Goal: Information Seeking & Learning: Learn about a topic

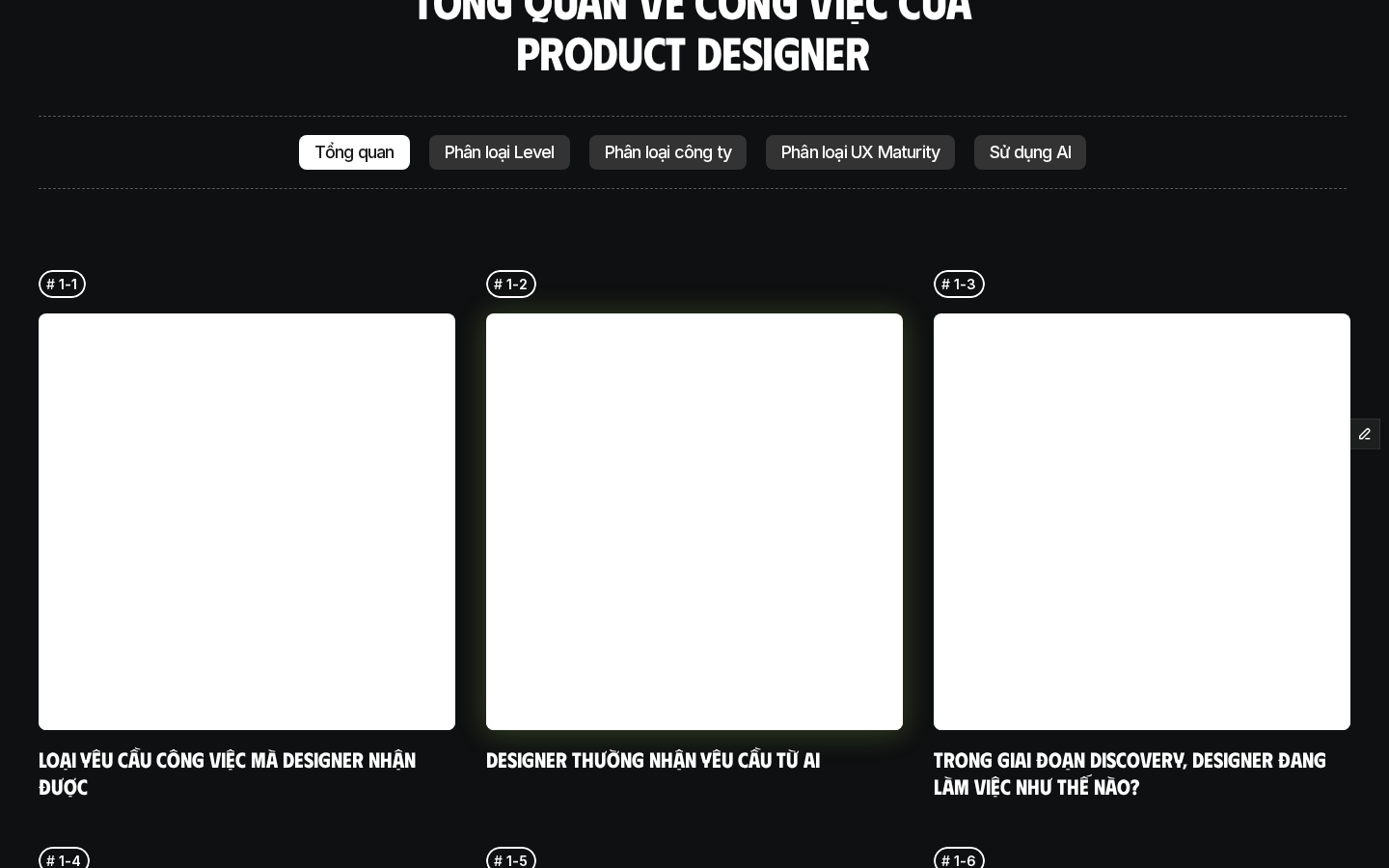
scroll to position [4742, 0]
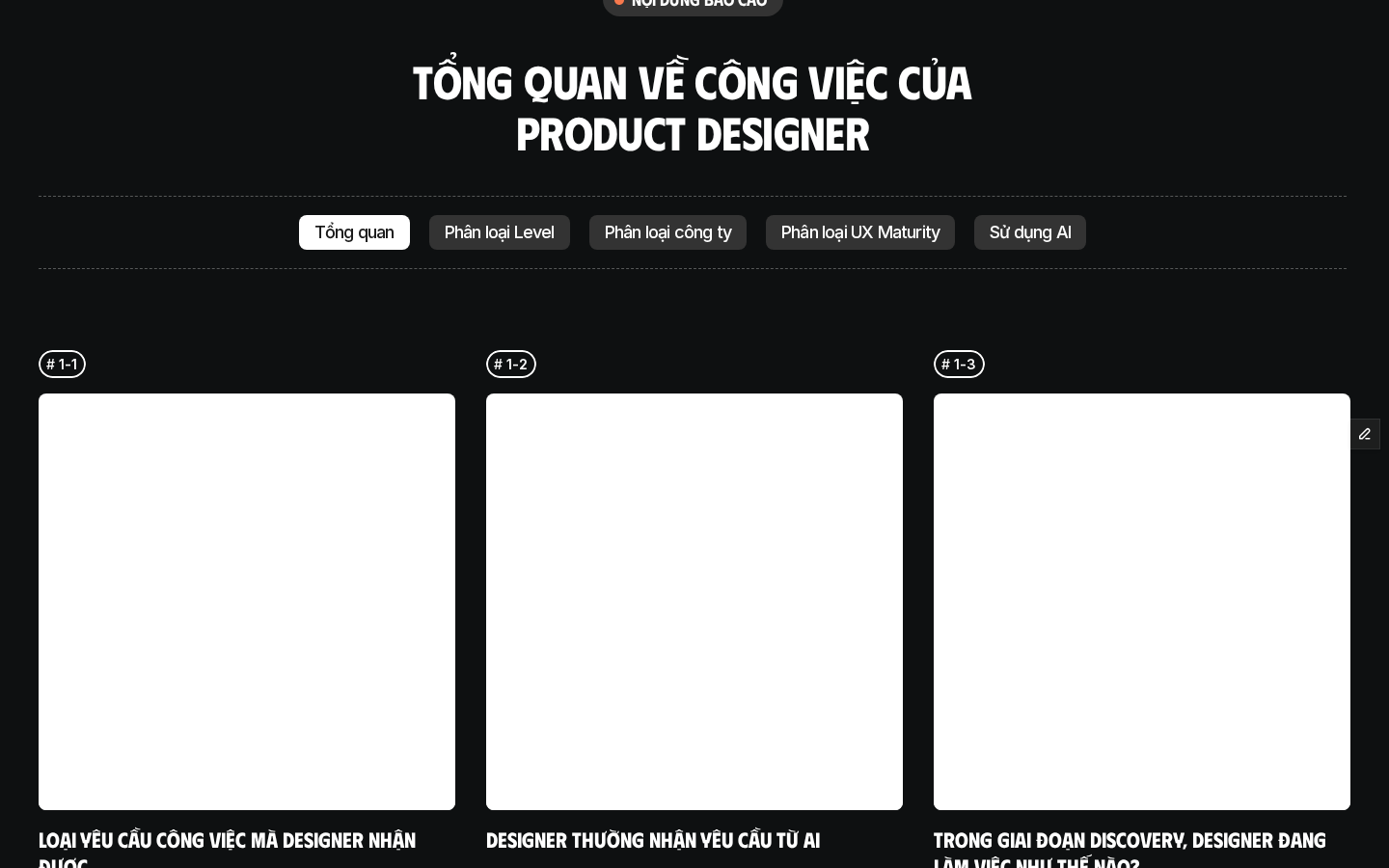
click at [510, 222] on p "Phân loại Level" at bounding box center [500, 232] width 110 height 20
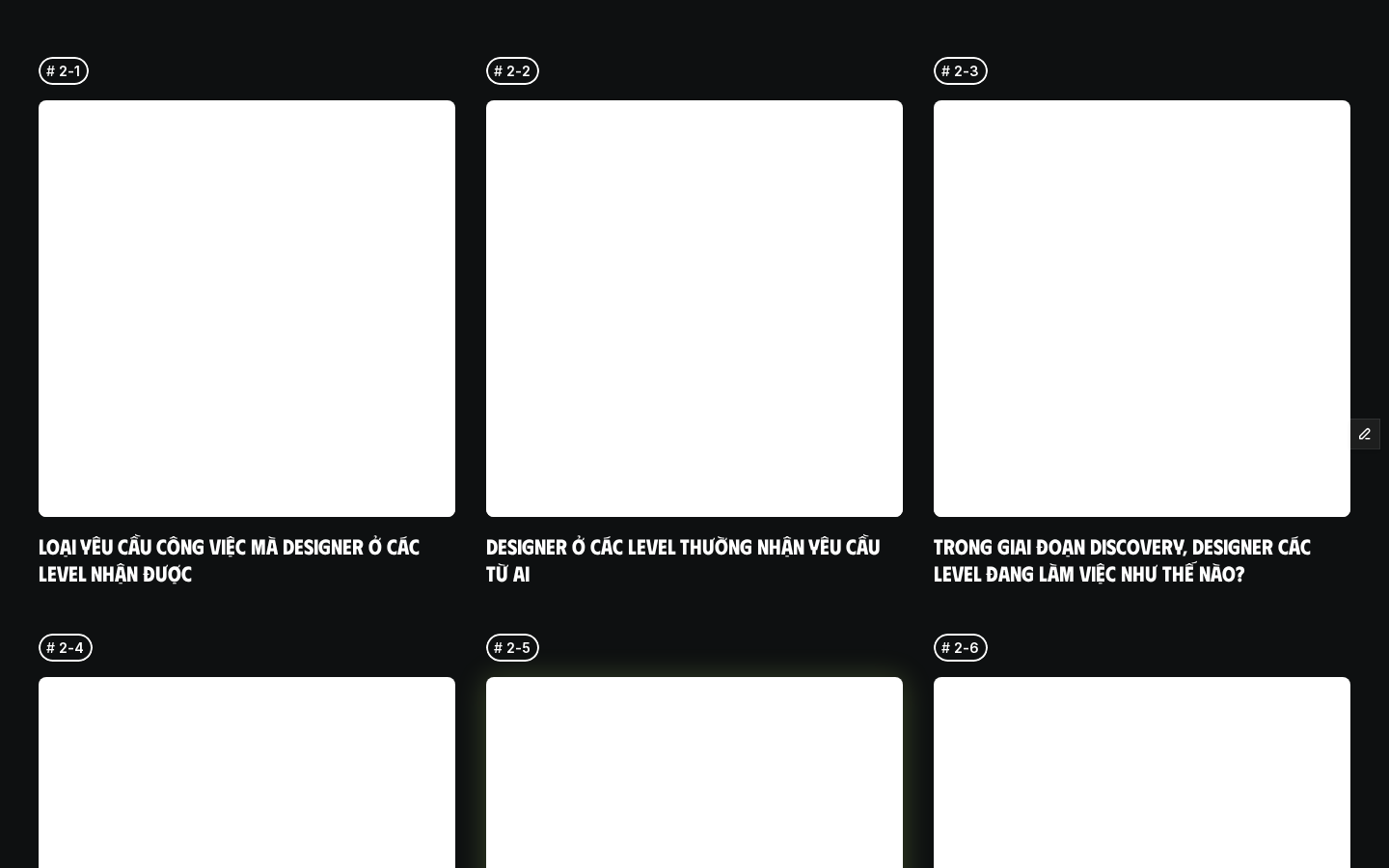
scroll to position [5033, 0]
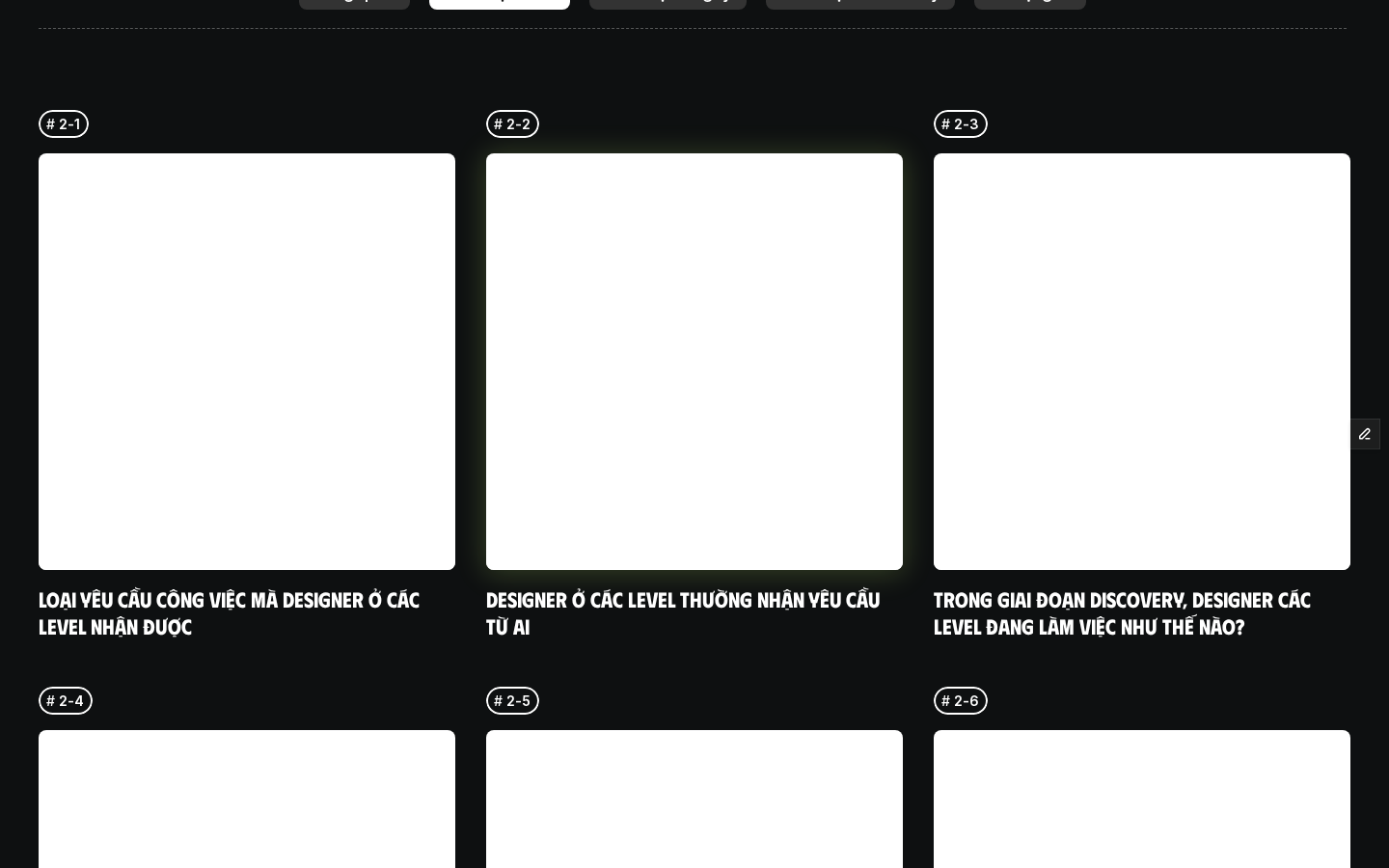
click at [751, 352] on link at bounding box center [694, 361] width 416 height 416
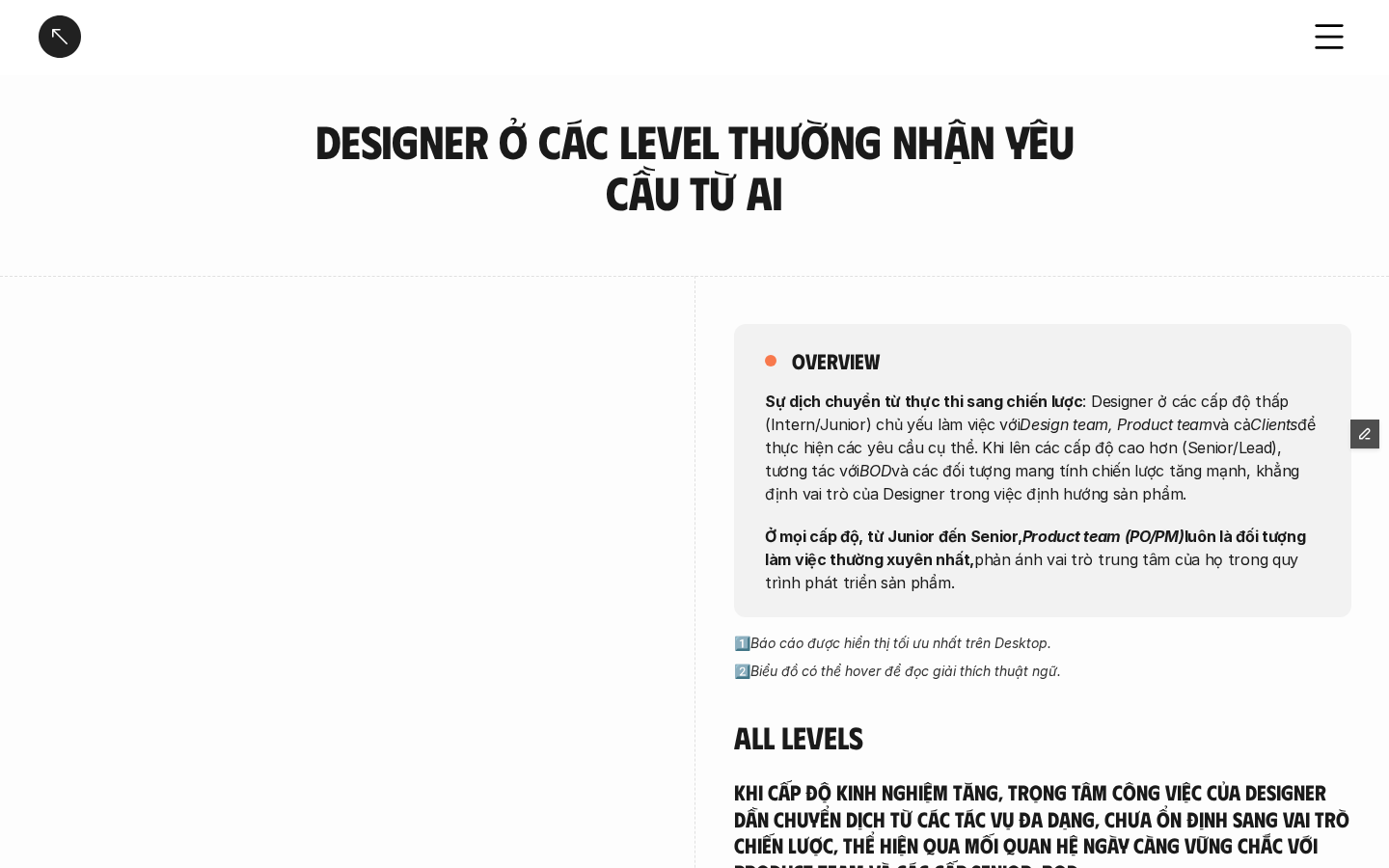
click at [62, 46] on div at bounding box center [59, 36] width 42 height 42
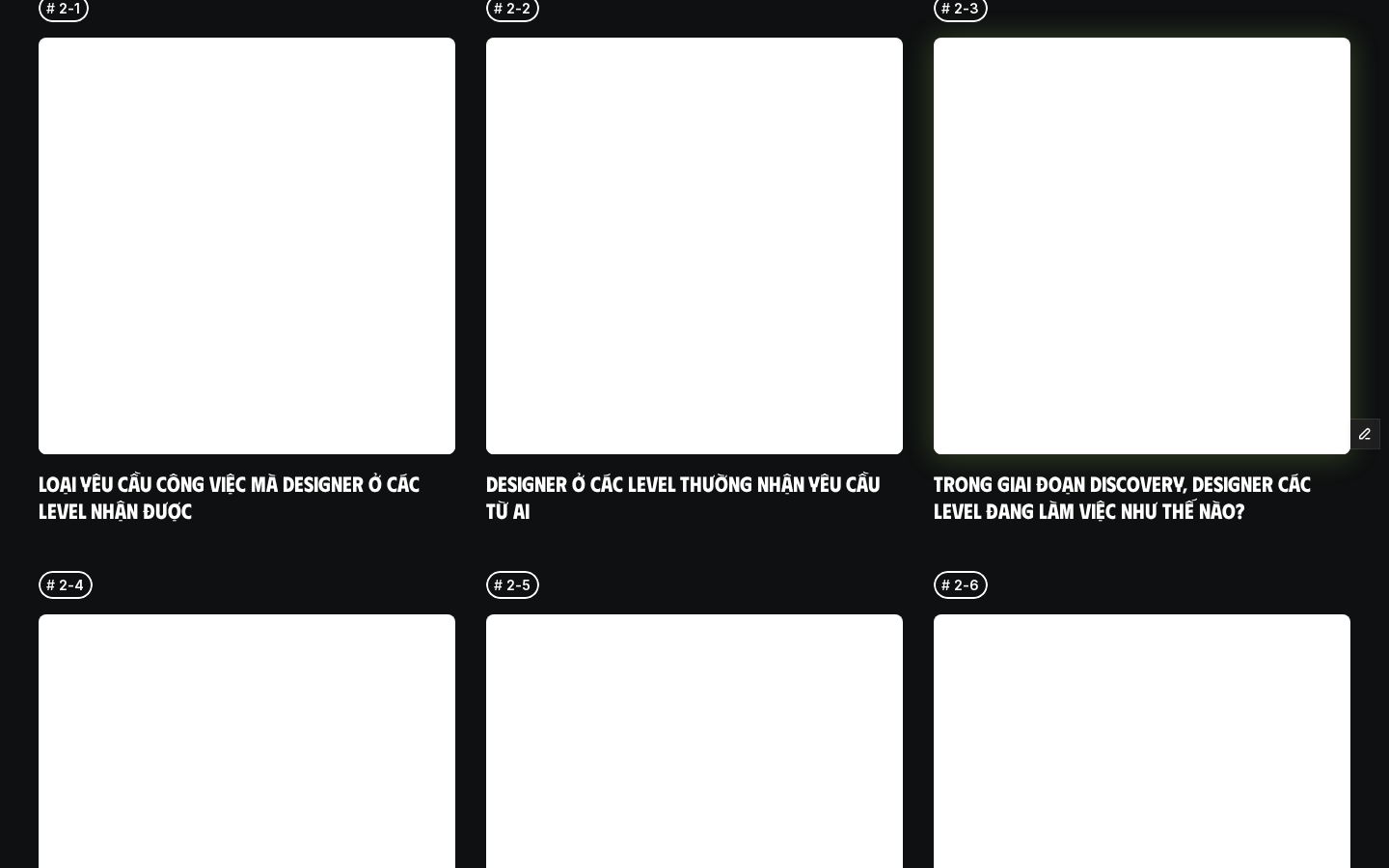
scroll to position [5662, 0]
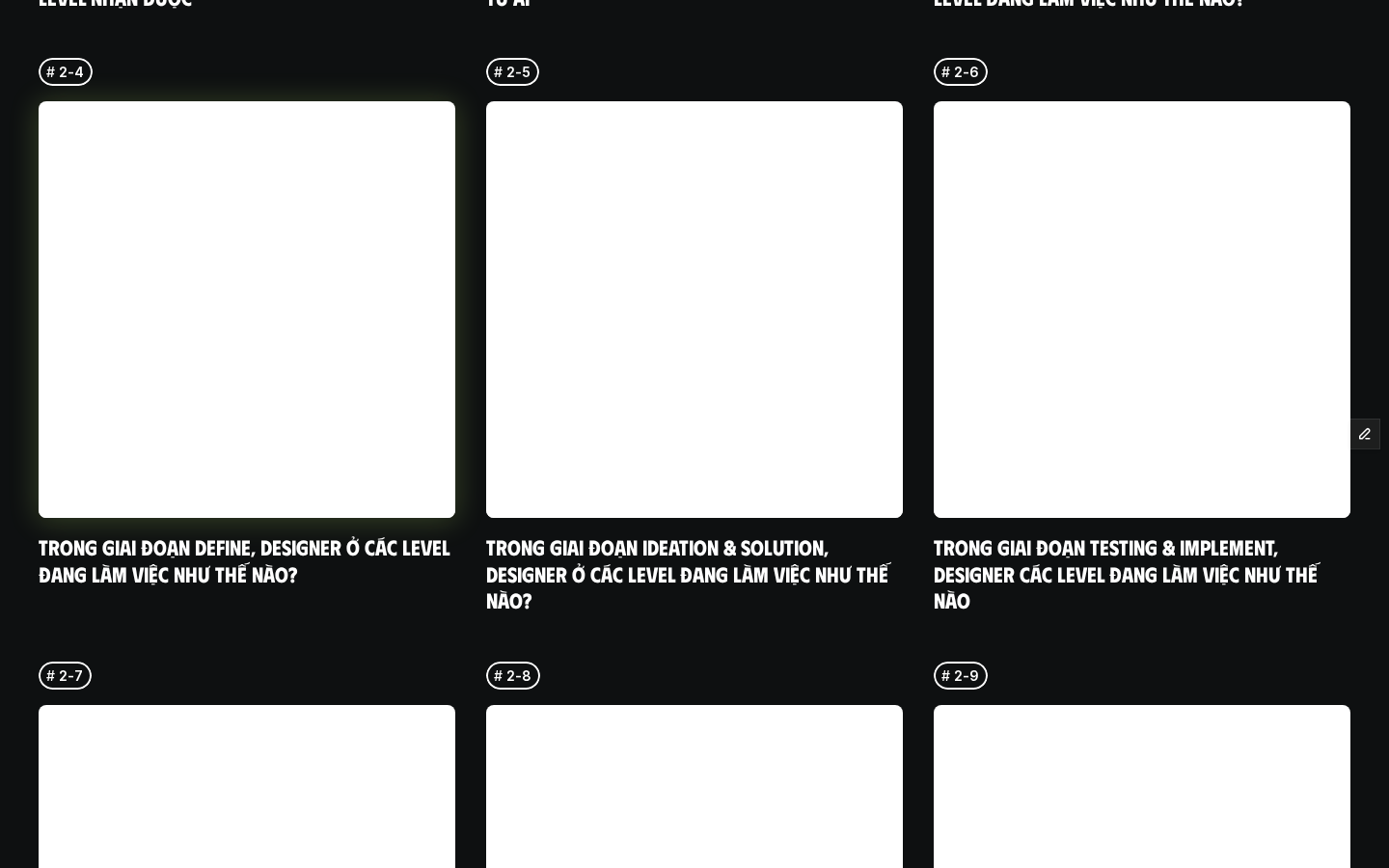
click at [307, 255] on link at bounding box center [246, 309] width 416 height 416
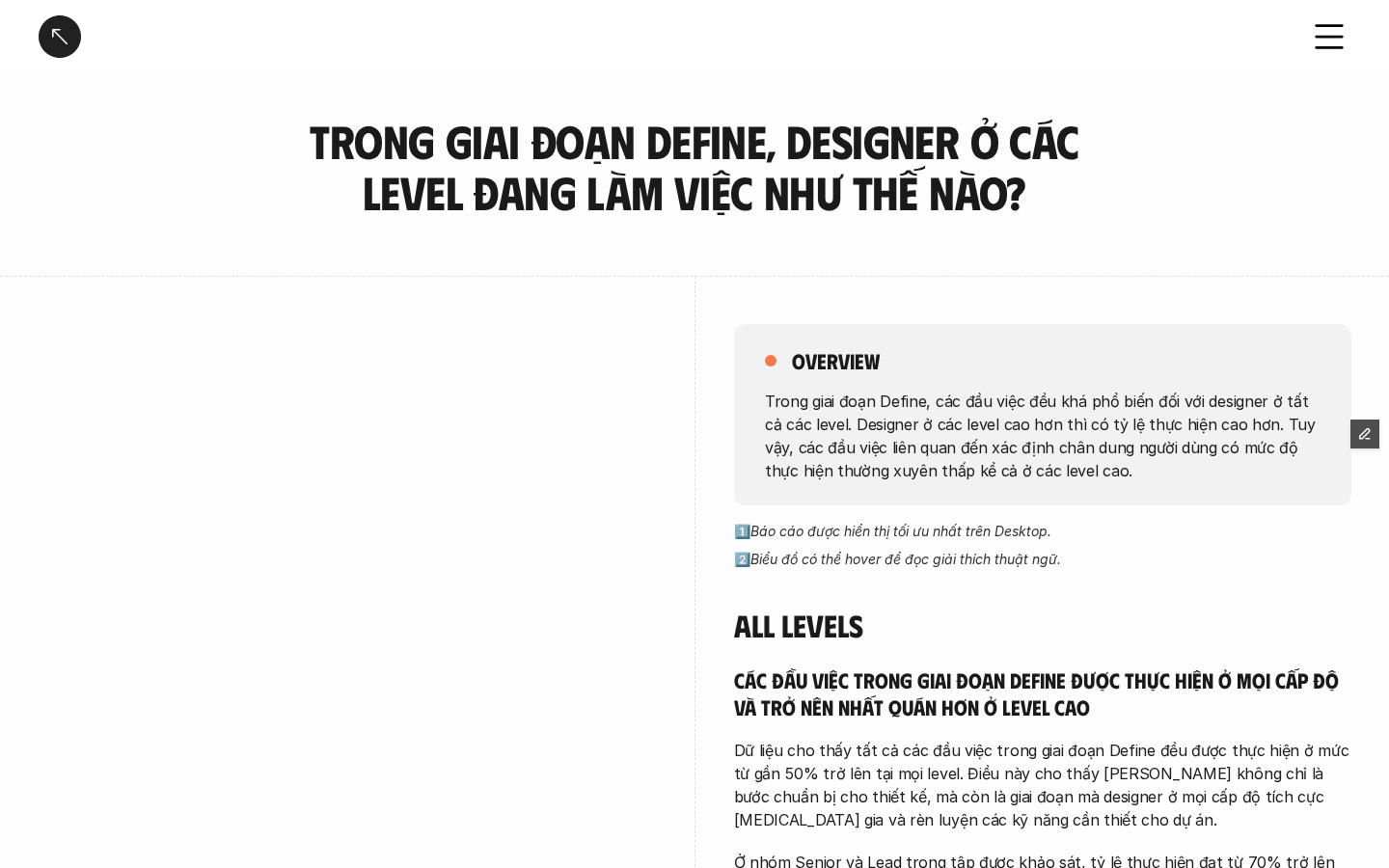
click at [60, 43] on div at bounding box center [59, 36] width 42 height 42
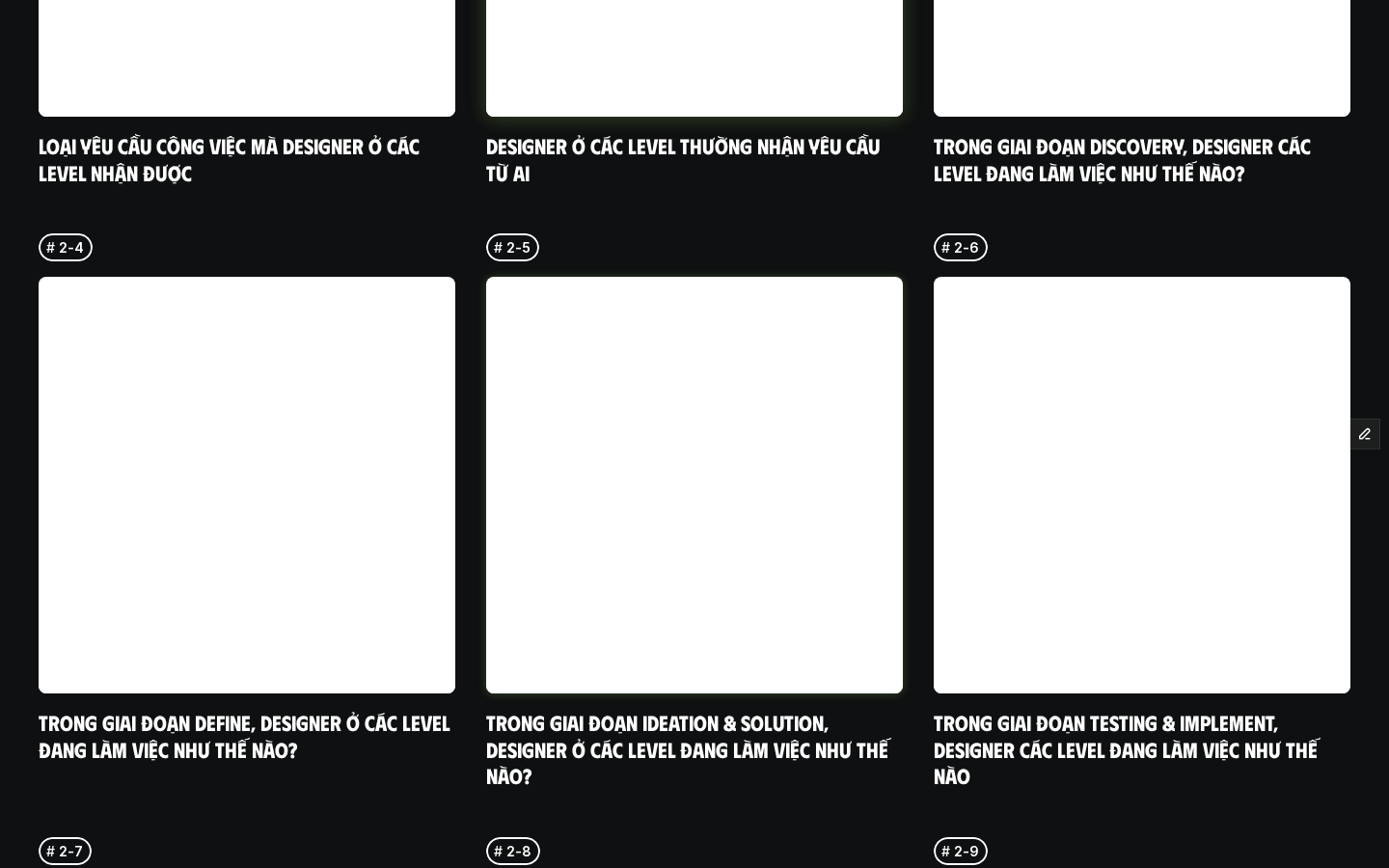
scroll to position [5491, 0]
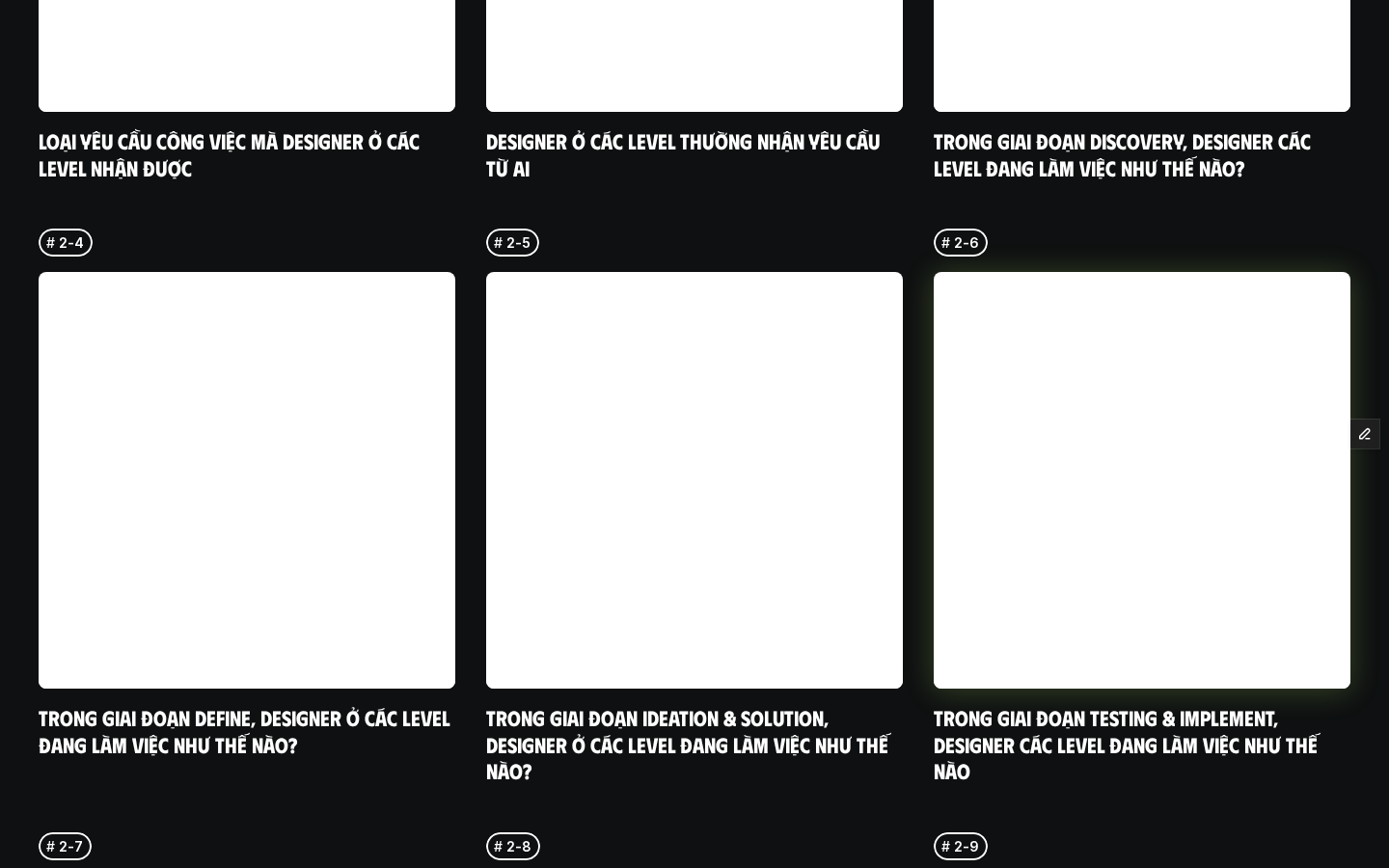
click at [1003, 434] on link at bounding box center [1142, 479] width 416 height 416
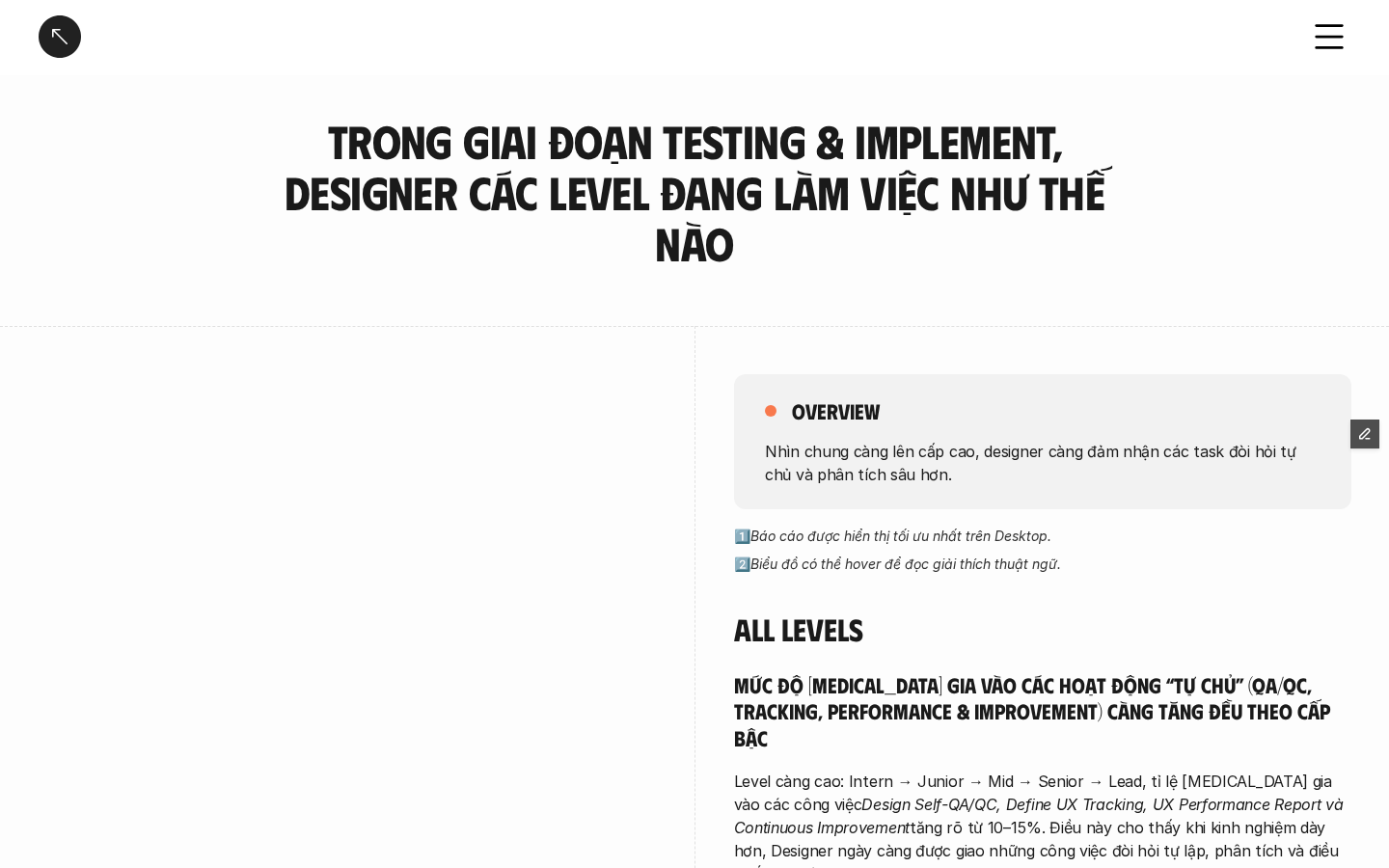
click at [63, 33] on div at bounding box center [59, 36] width 42 height 42
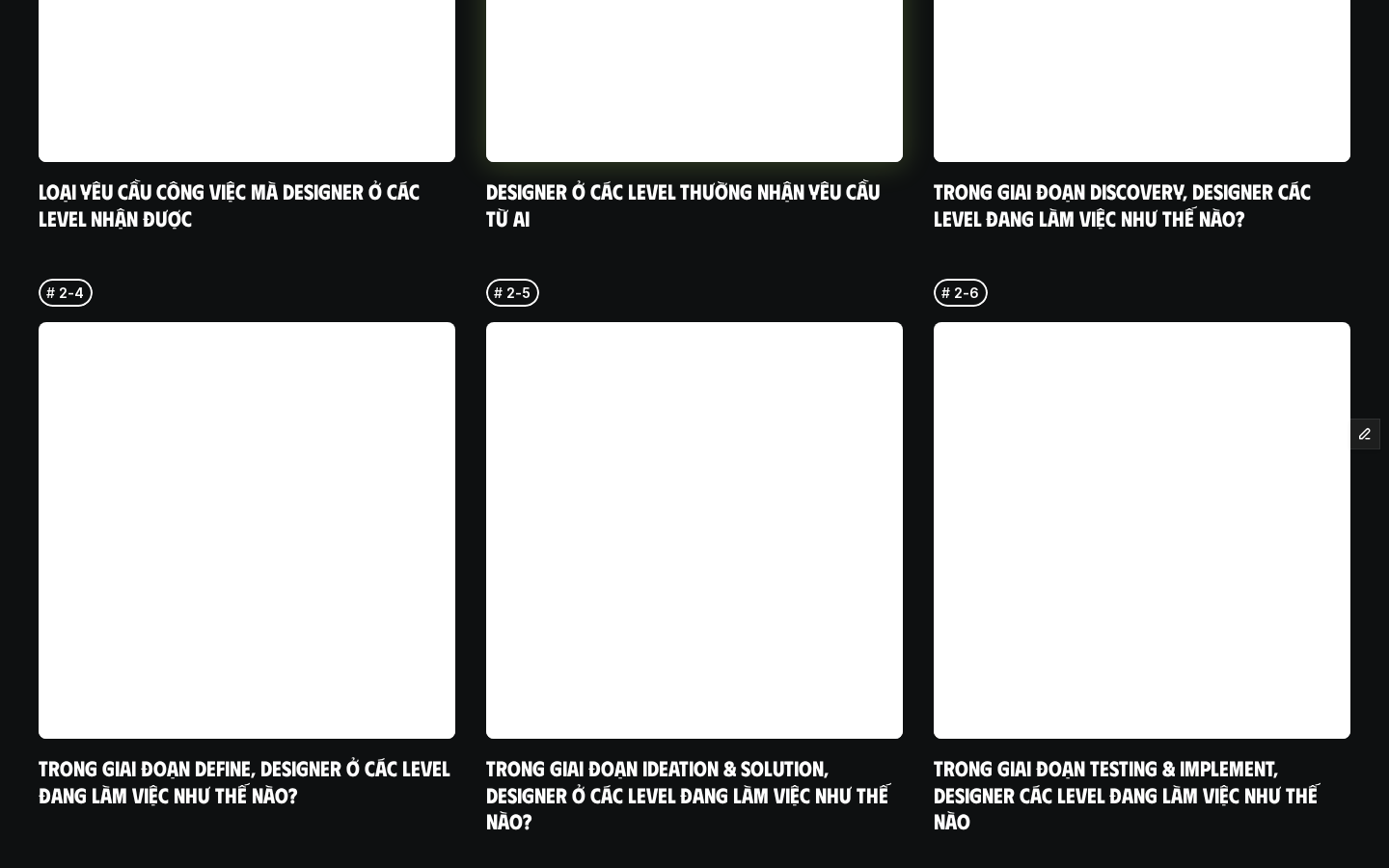
scroll to position [5603, 0]
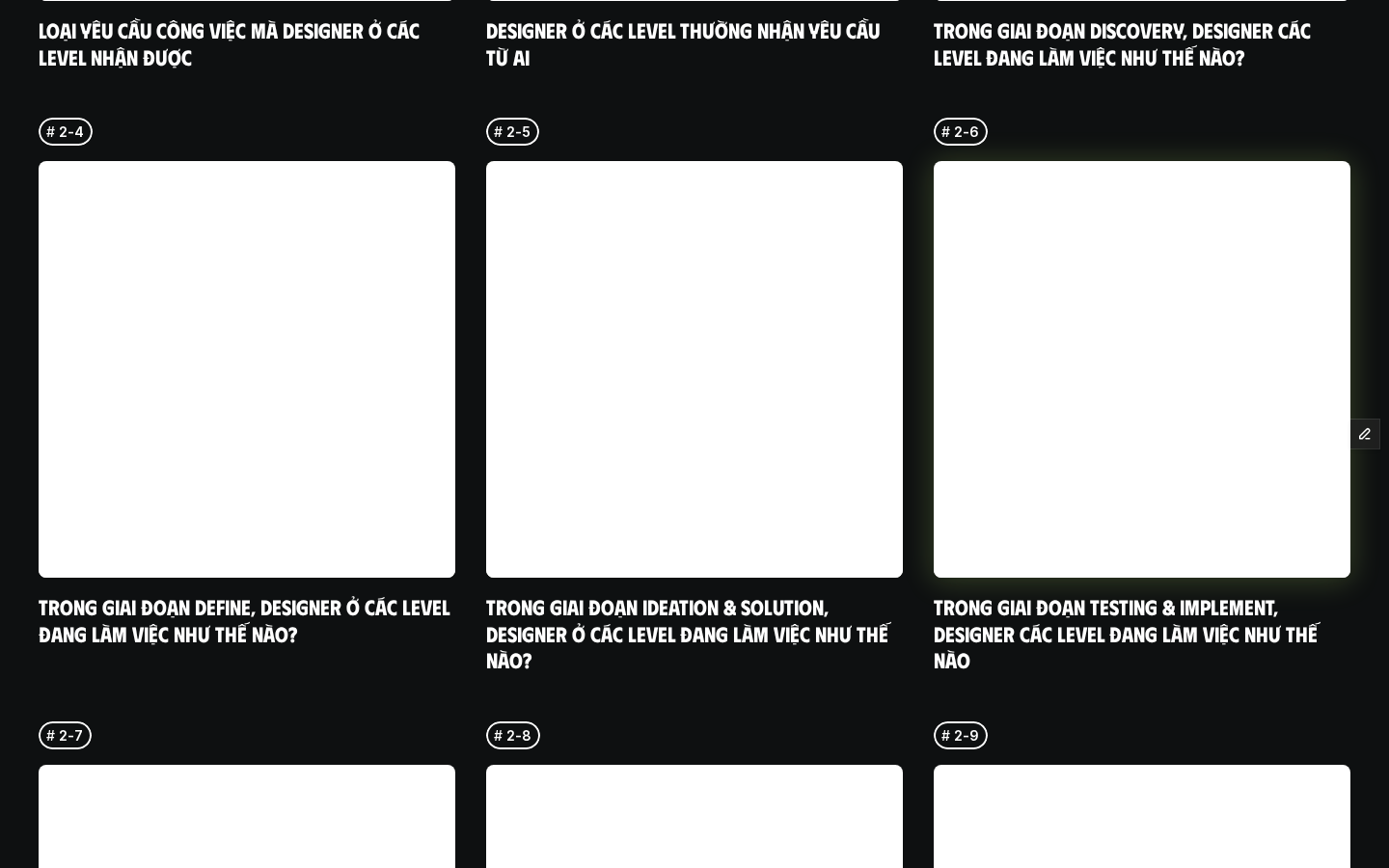
click at [1176, 161] on link at bounding box center [1142, 369] width 416 height 416
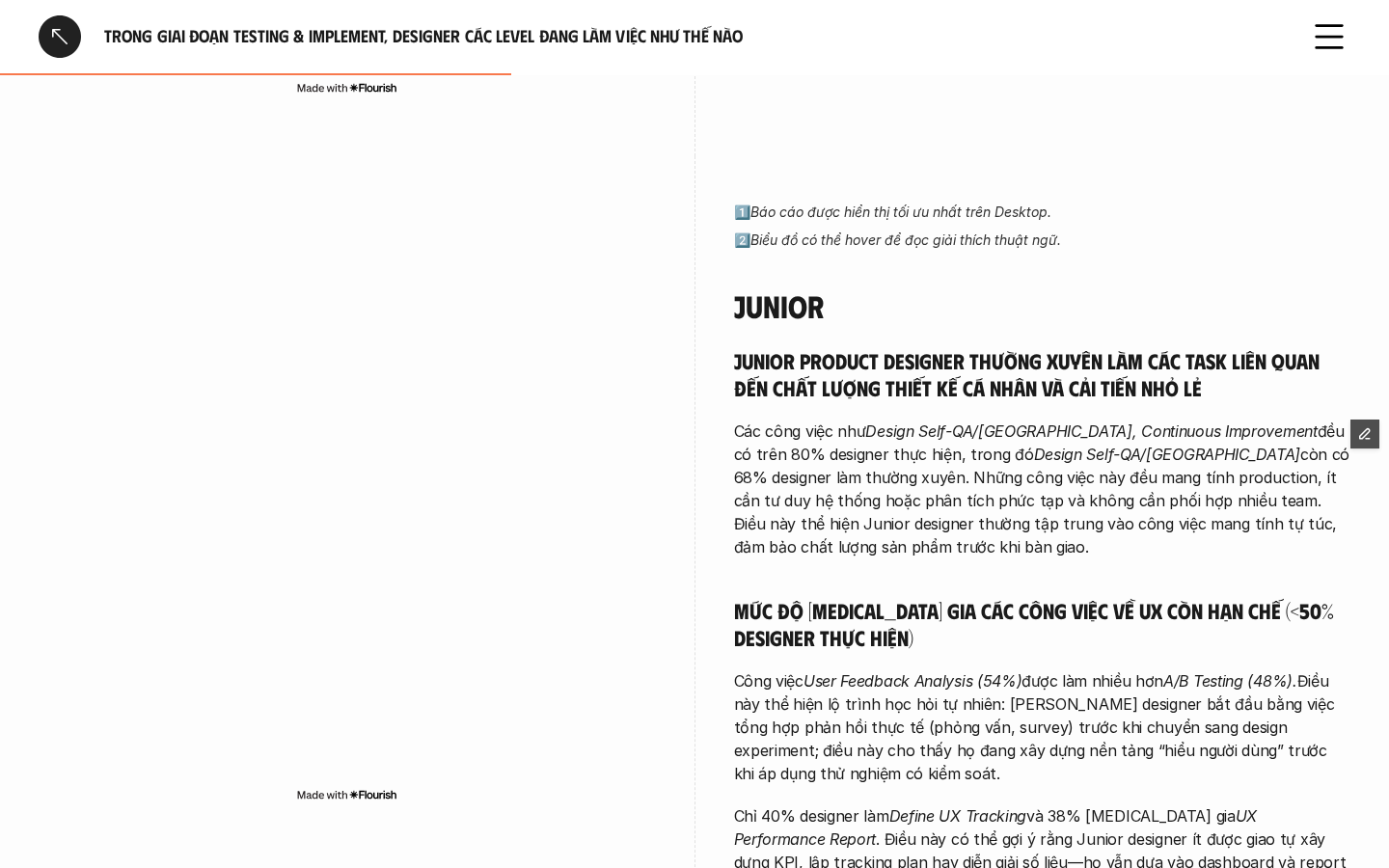
scroll to position [1928, 0]
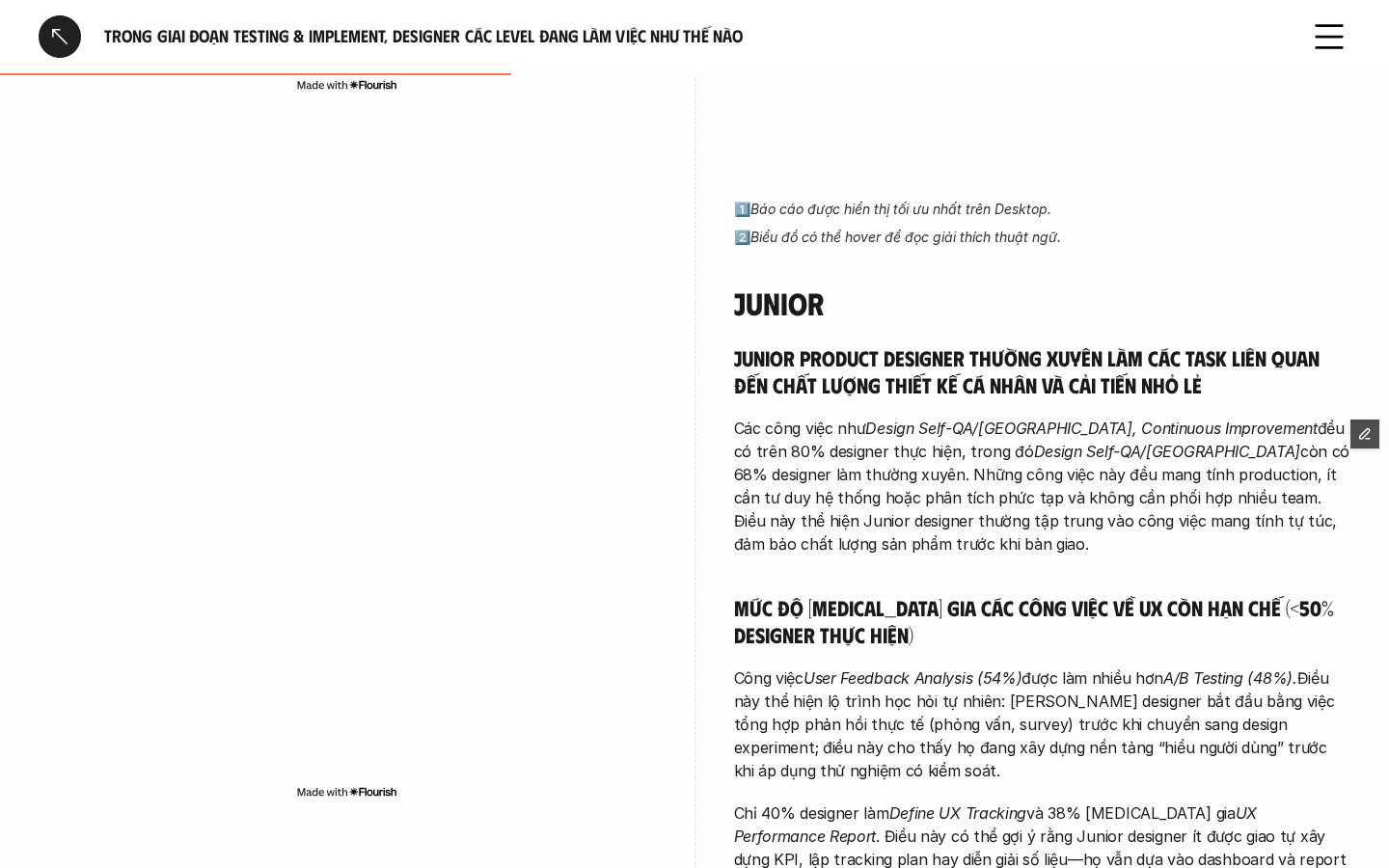
click at [61, 39] on div at bounding box center [59, 36] width 42 height 42
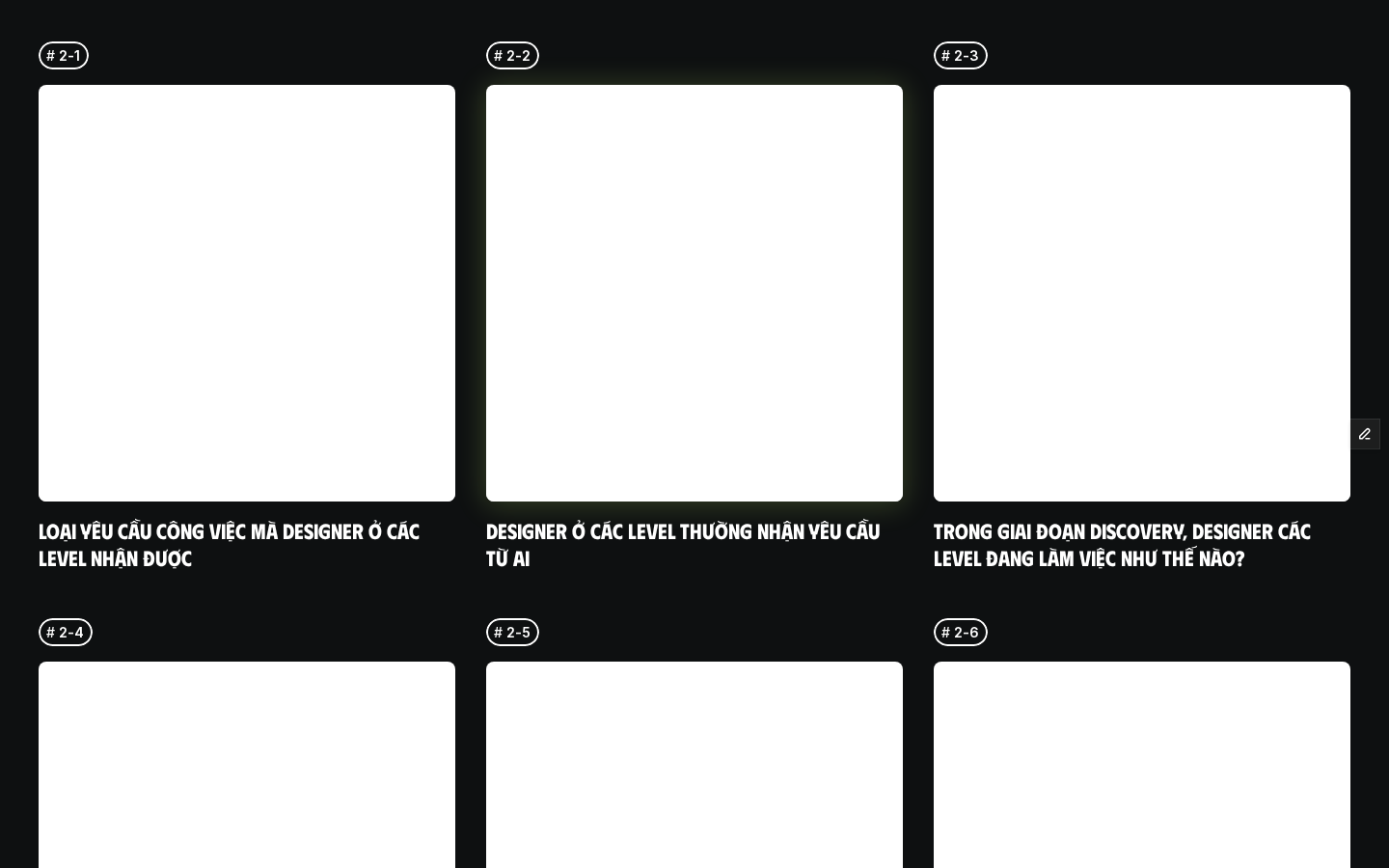
scroll to position [5480, 0]
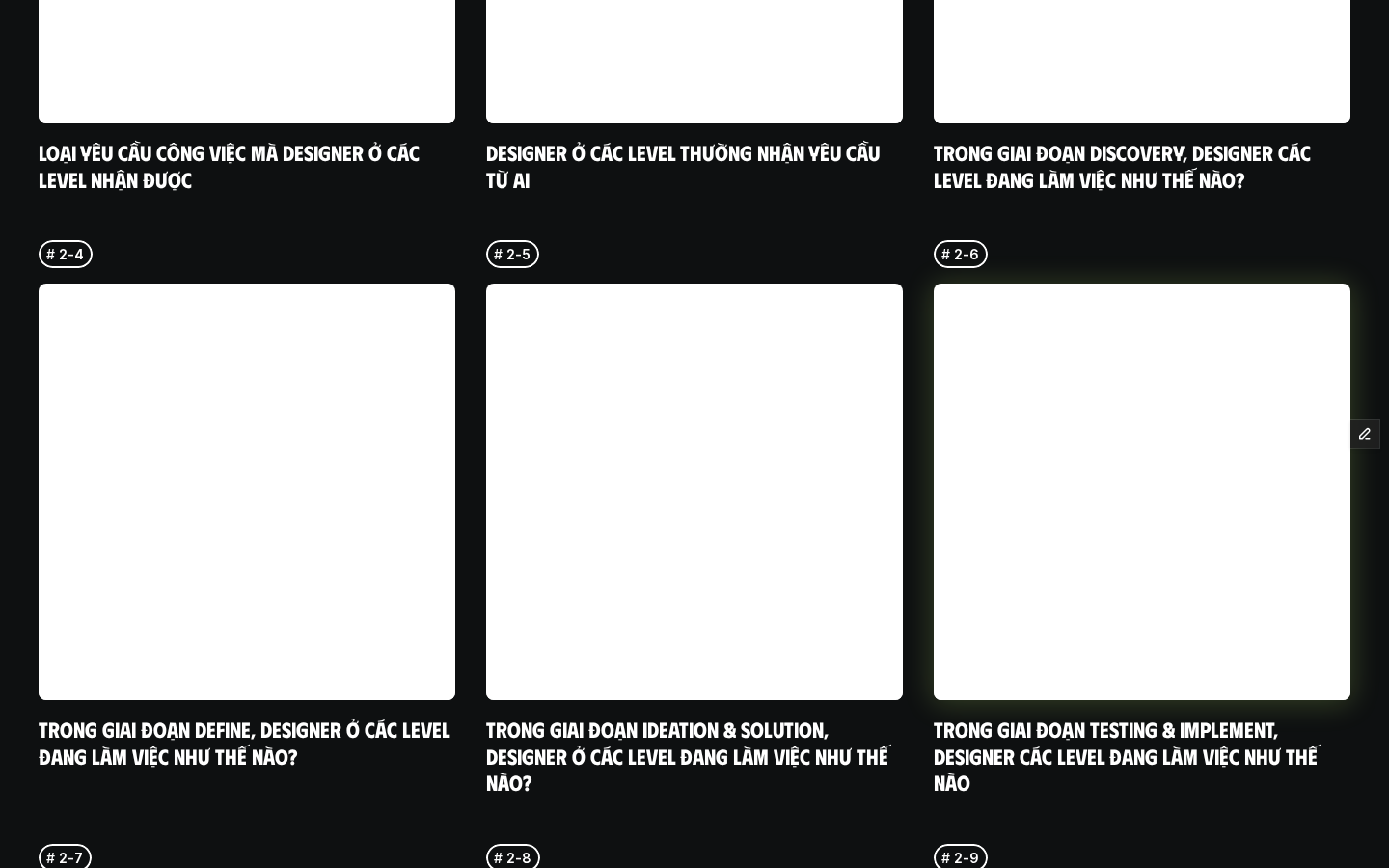
click at [1105, 573] on link at bounding box center [1142, 491] width 416 height 416
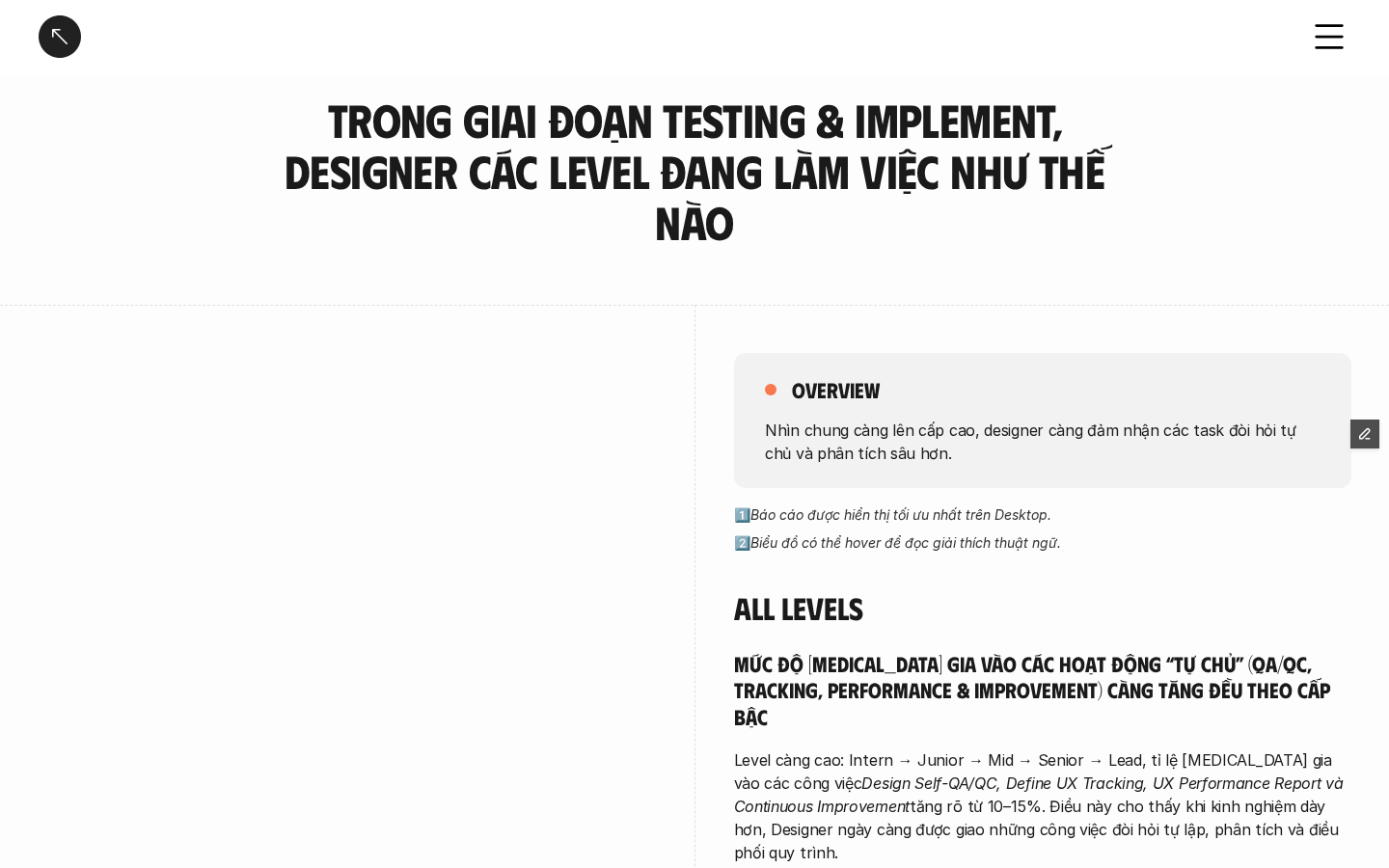
scroll to position [42, 0]
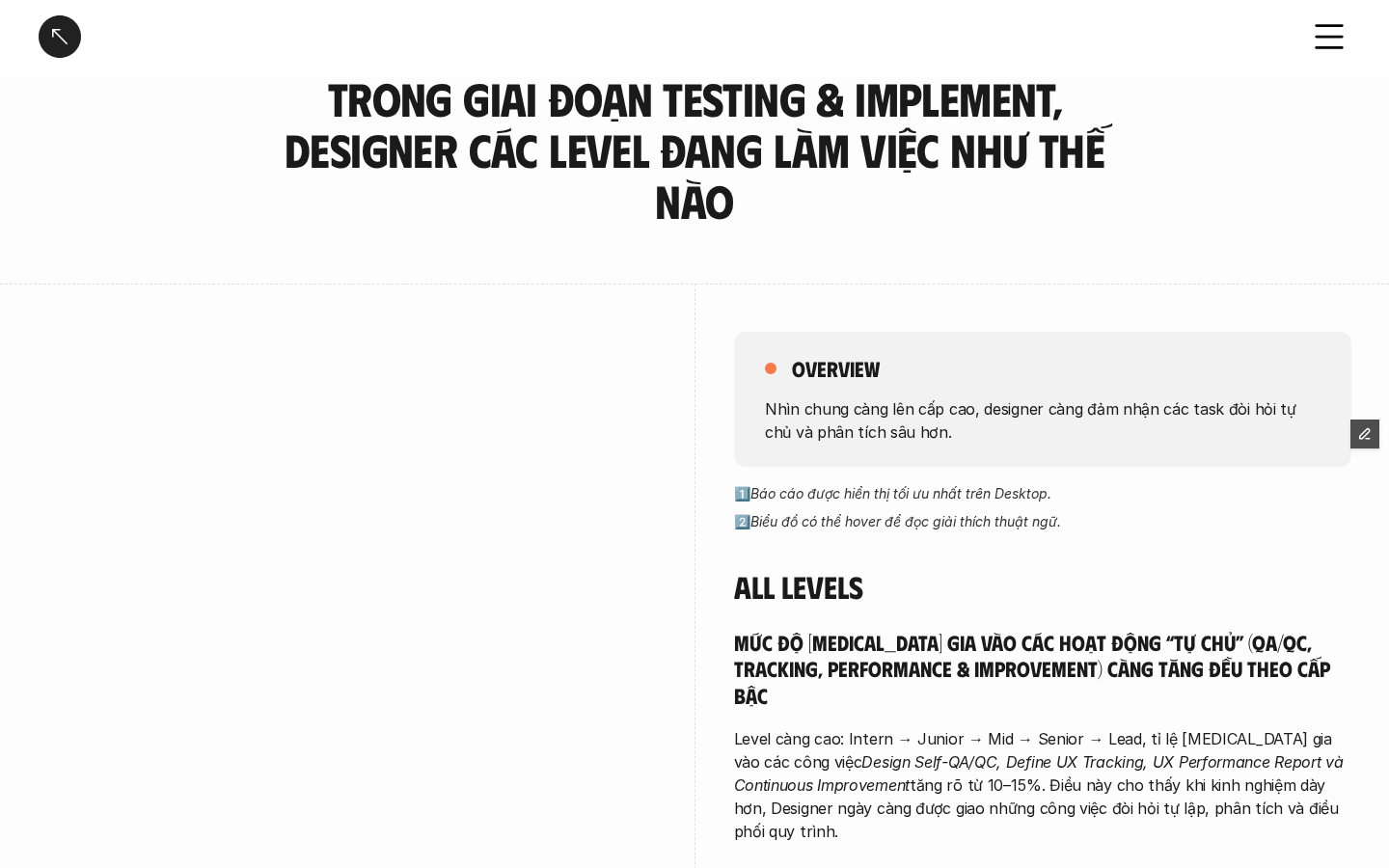
click at [591, 330] on div at bounding box center [347, 637] width 617 height 707
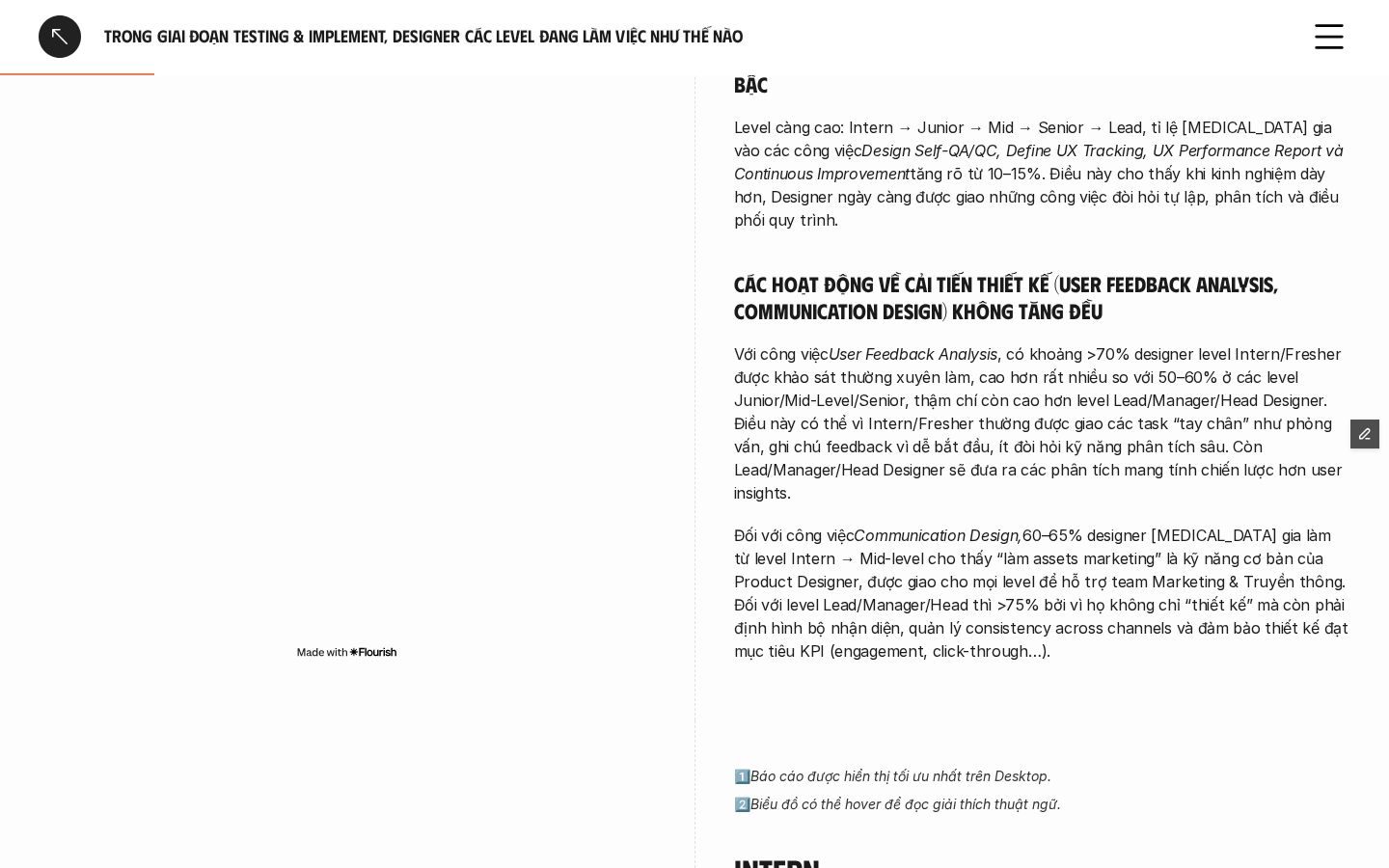
scroll to position [667, 0]
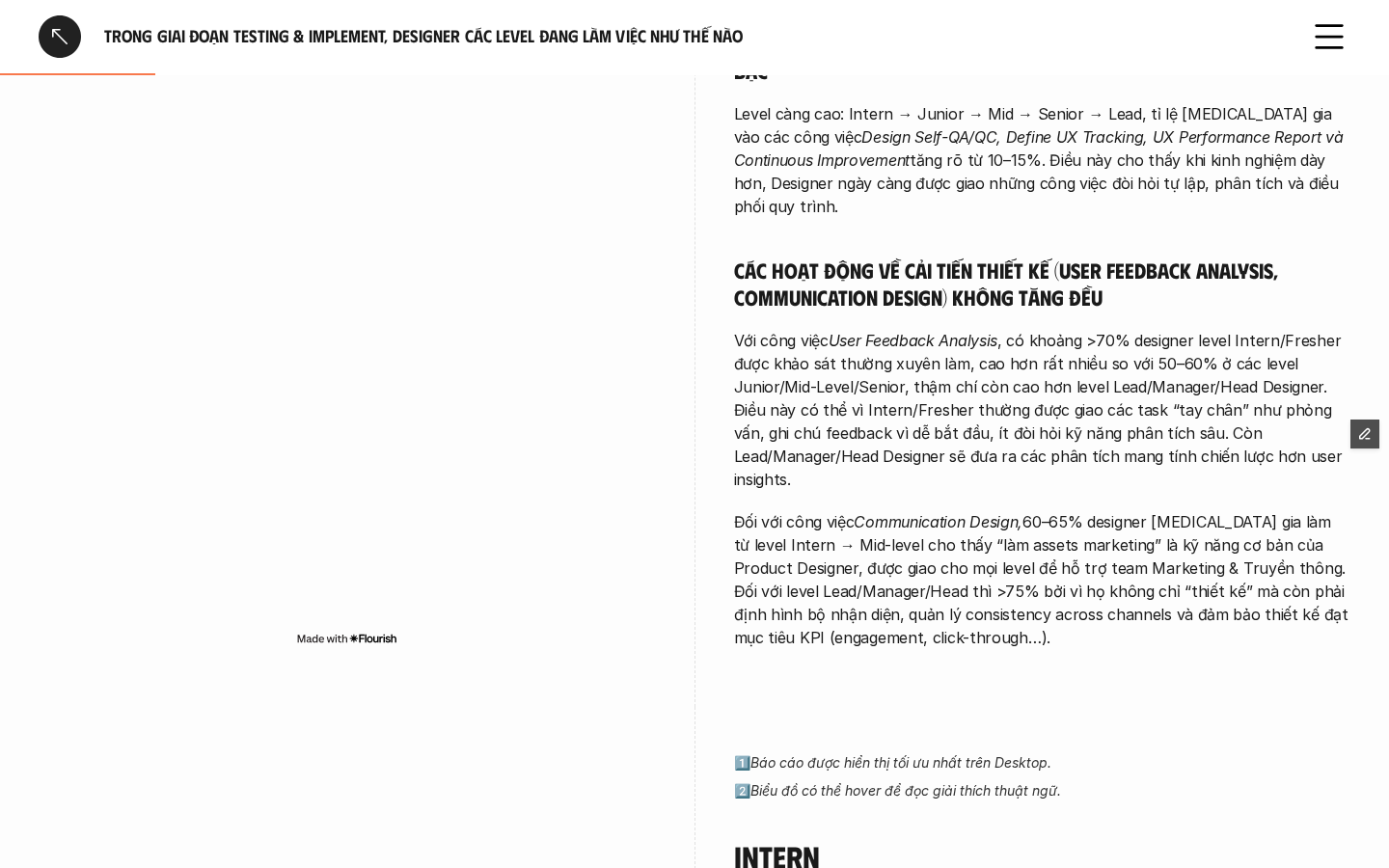
click at [346, 631] on img at bounding box center [347, 639] width 101 height 16
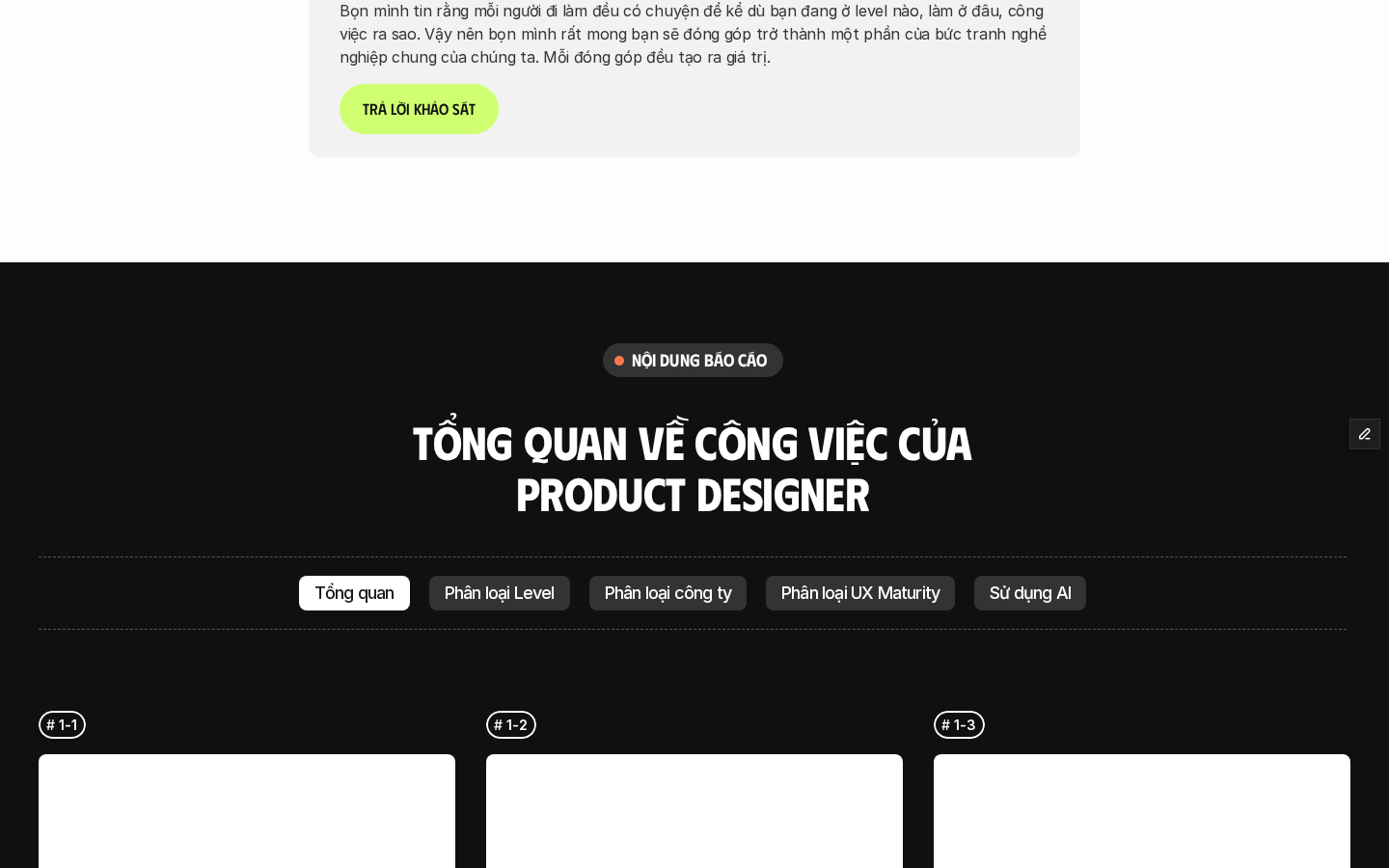
scroll to position [4434, 0]
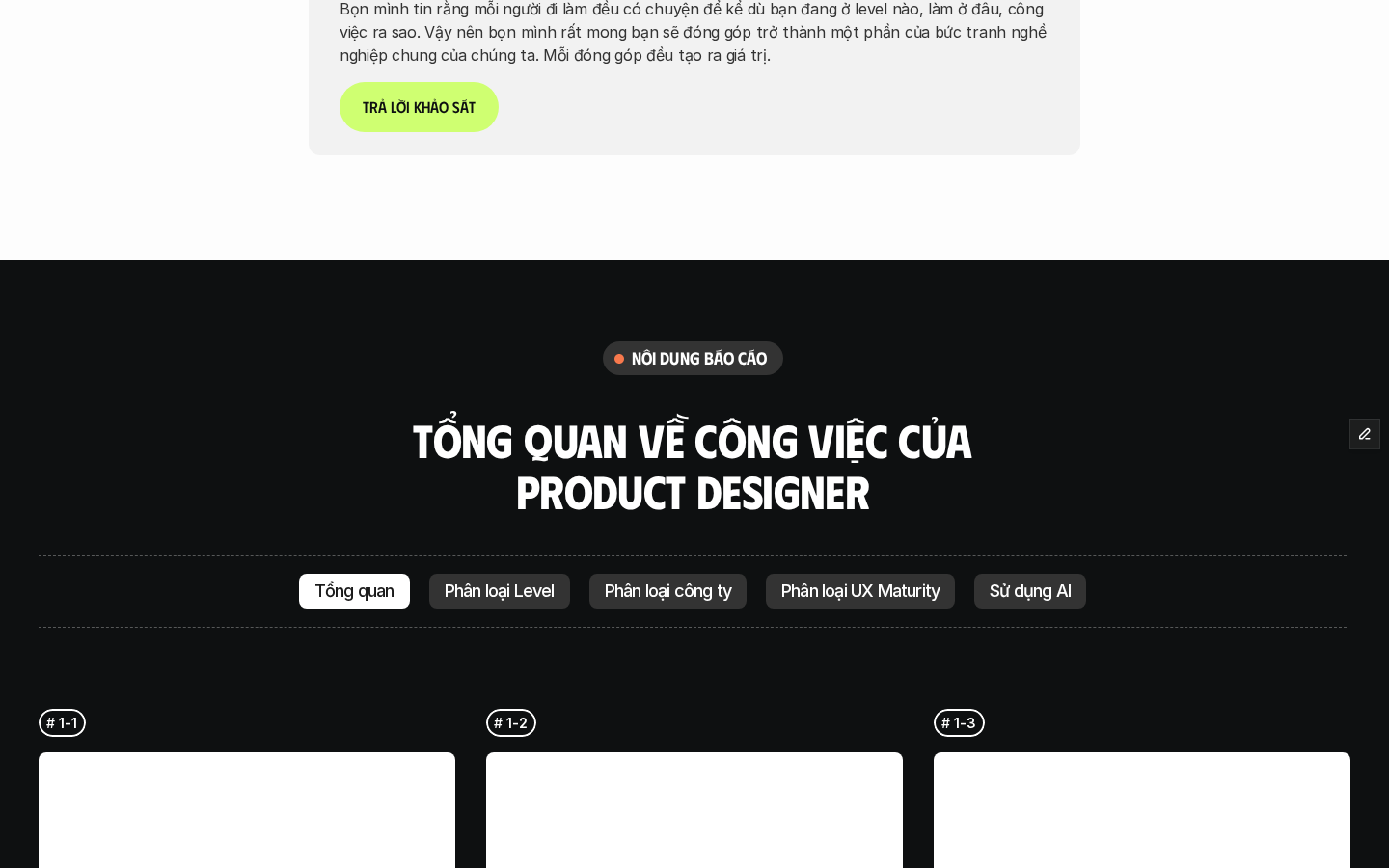
click at [555, 574] on div "Phân loại Level" at bounding box center [499, 590] width 141 height 34
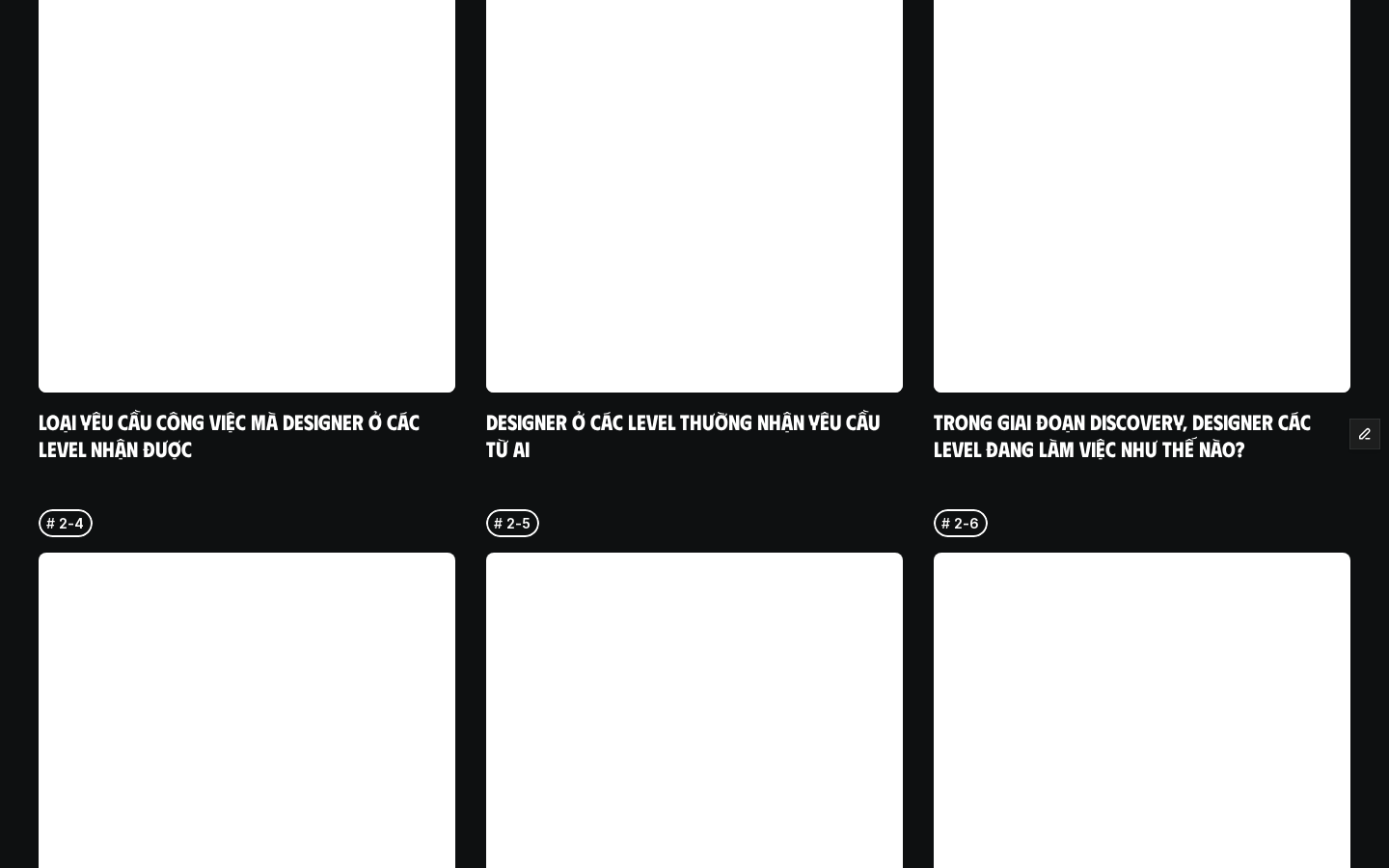
scroll to position [5766, 0]
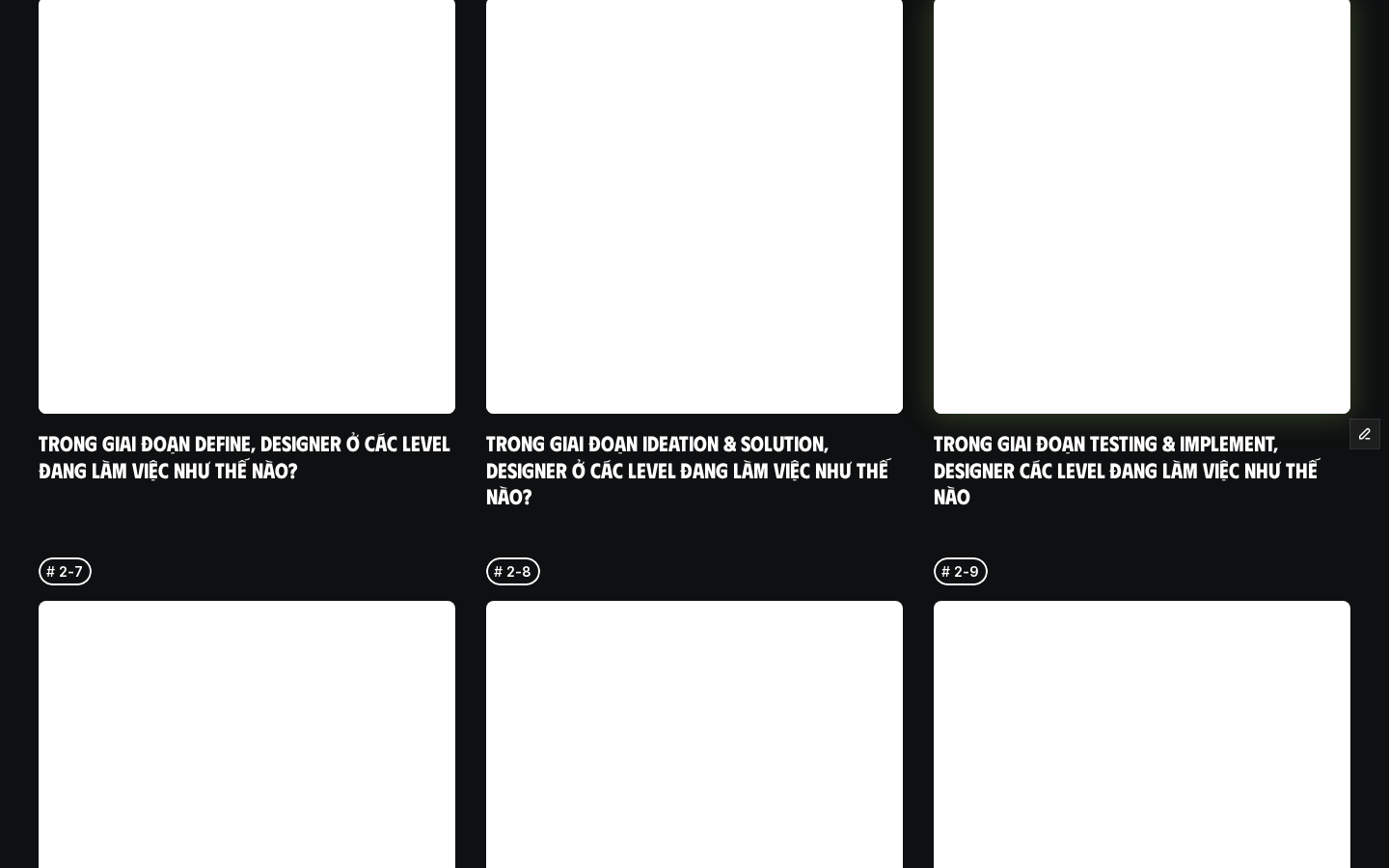
click at [1046, 305] on link at bounding box center [1142, 205] width 416 height 416
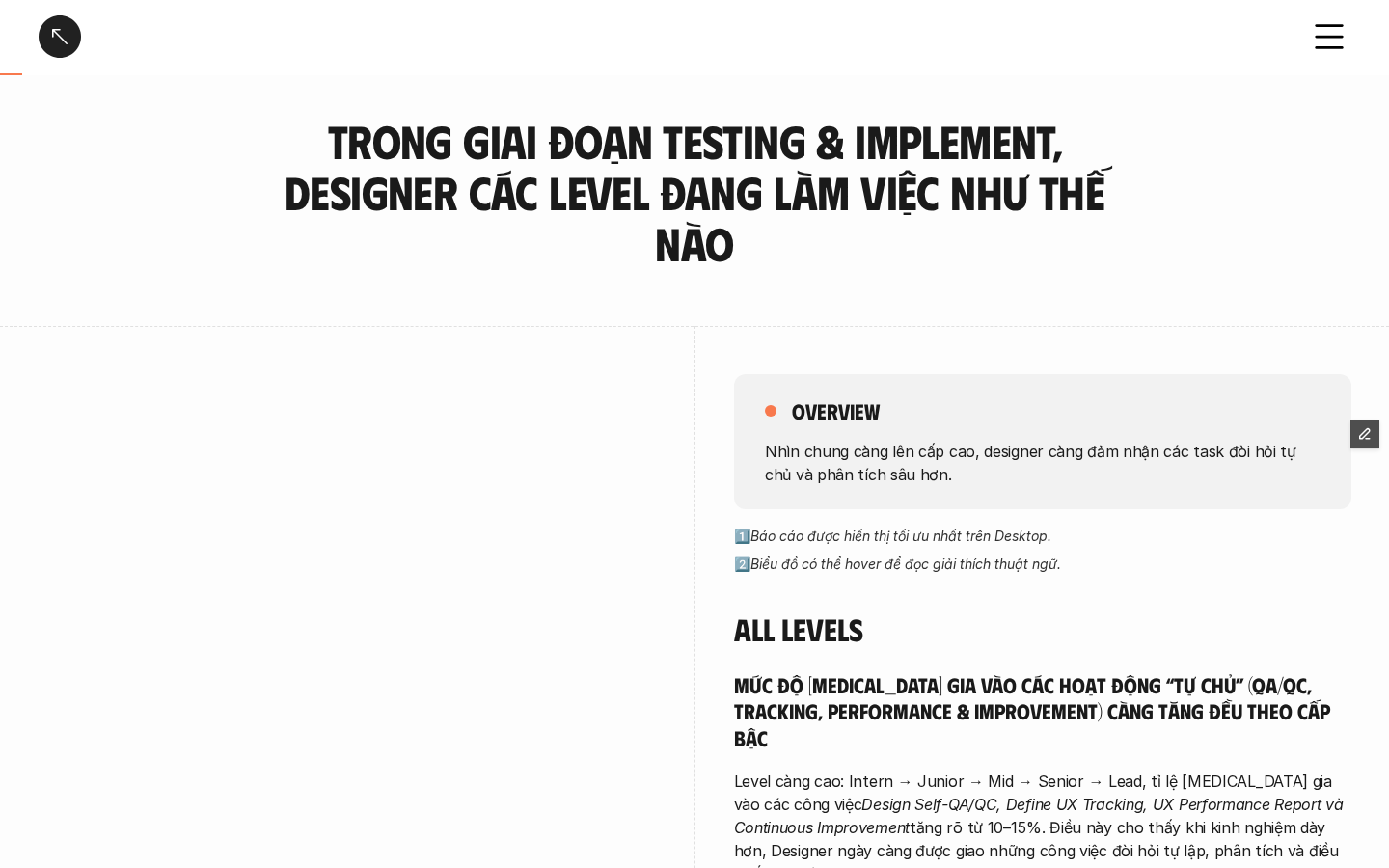
click at [70, 57] on div at bounding box center [59, 36] width 42 height 42
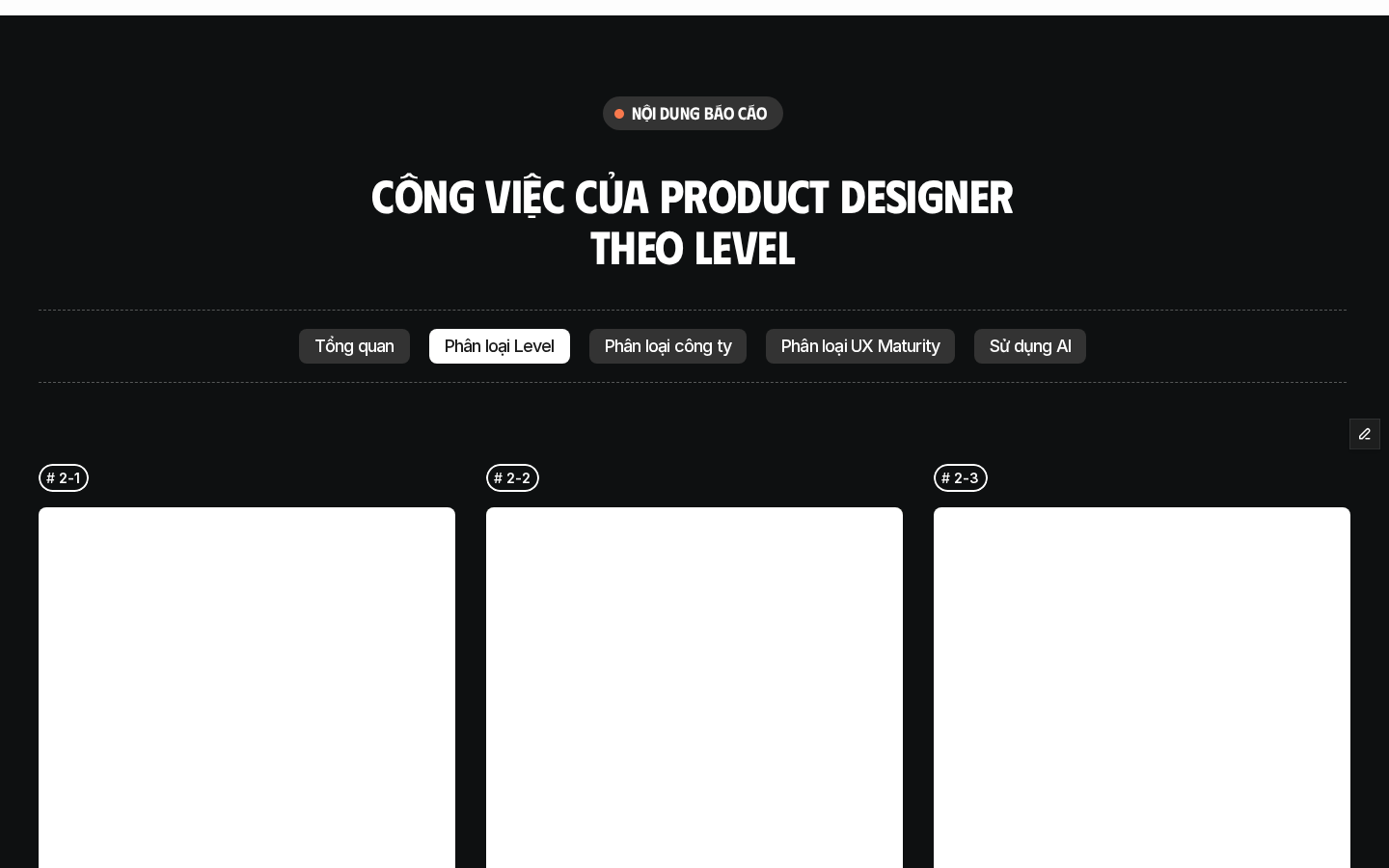
click at [870, 337] on p "Phân loại UX Maturity" at bounding box center [860, 346] width 158 height 20
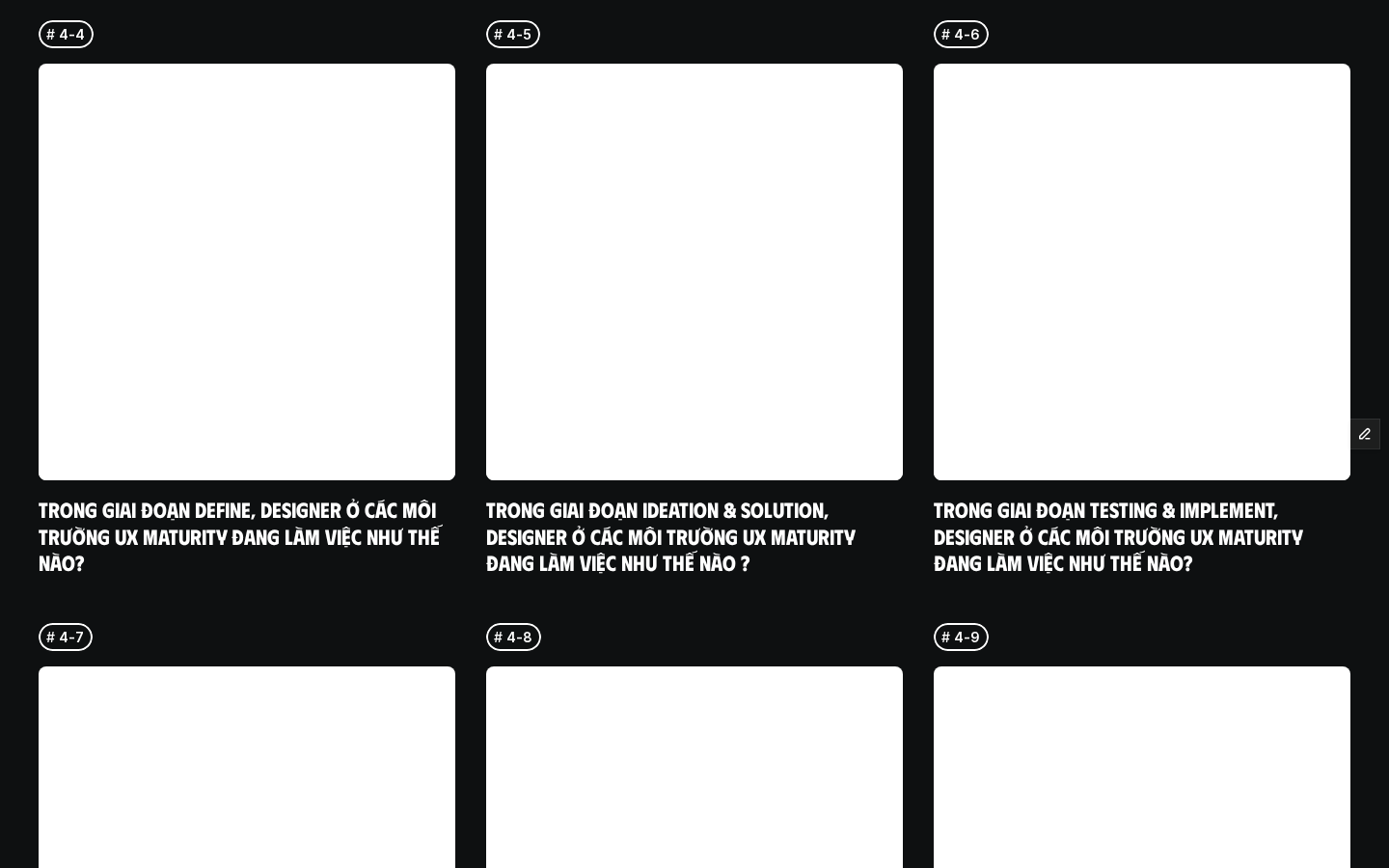
scroll to position [5870, 0]
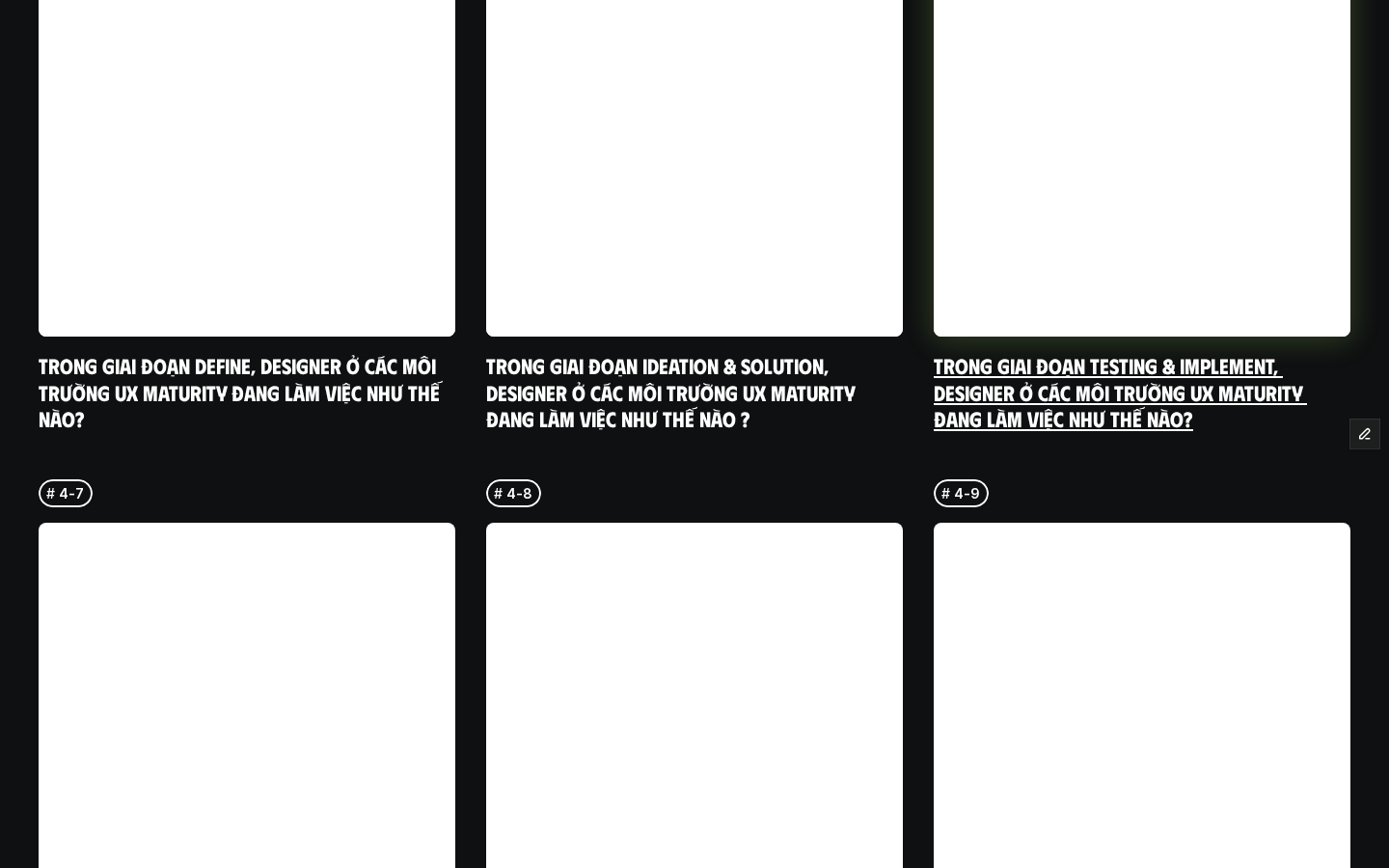
click at [1037, 363] on link "Trong giai đoạn Testing & Implement, designer ở các môi trường UX maturity đang…" at bounding box center [1120, 392] width 373 height 79
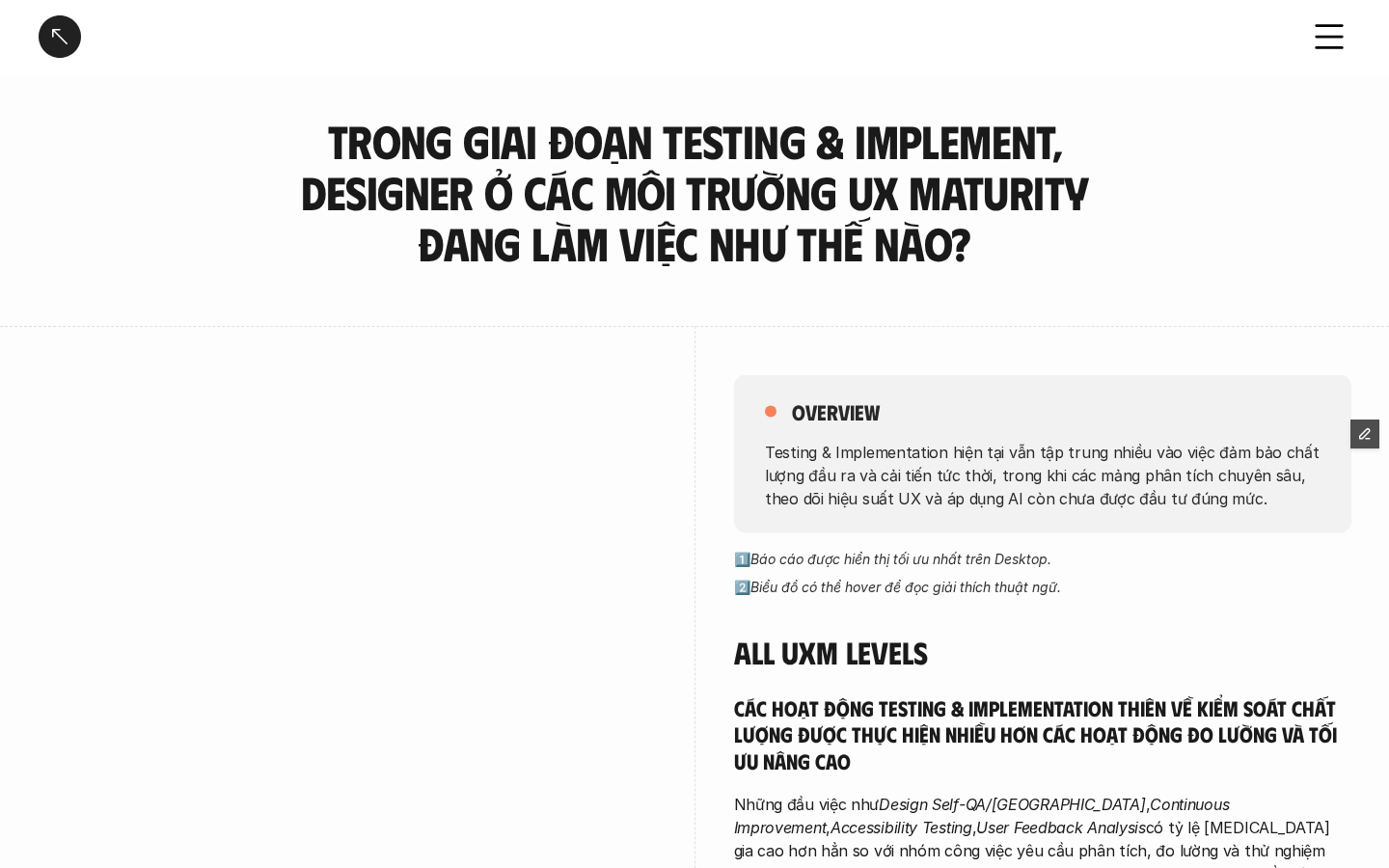
click at [1037, 368] on div "overview Testing & Implementation hiện tại vẫn tập trung nhiều vào việc đảm bảo…" at bounding box center [1042, 782] width 617 height 913
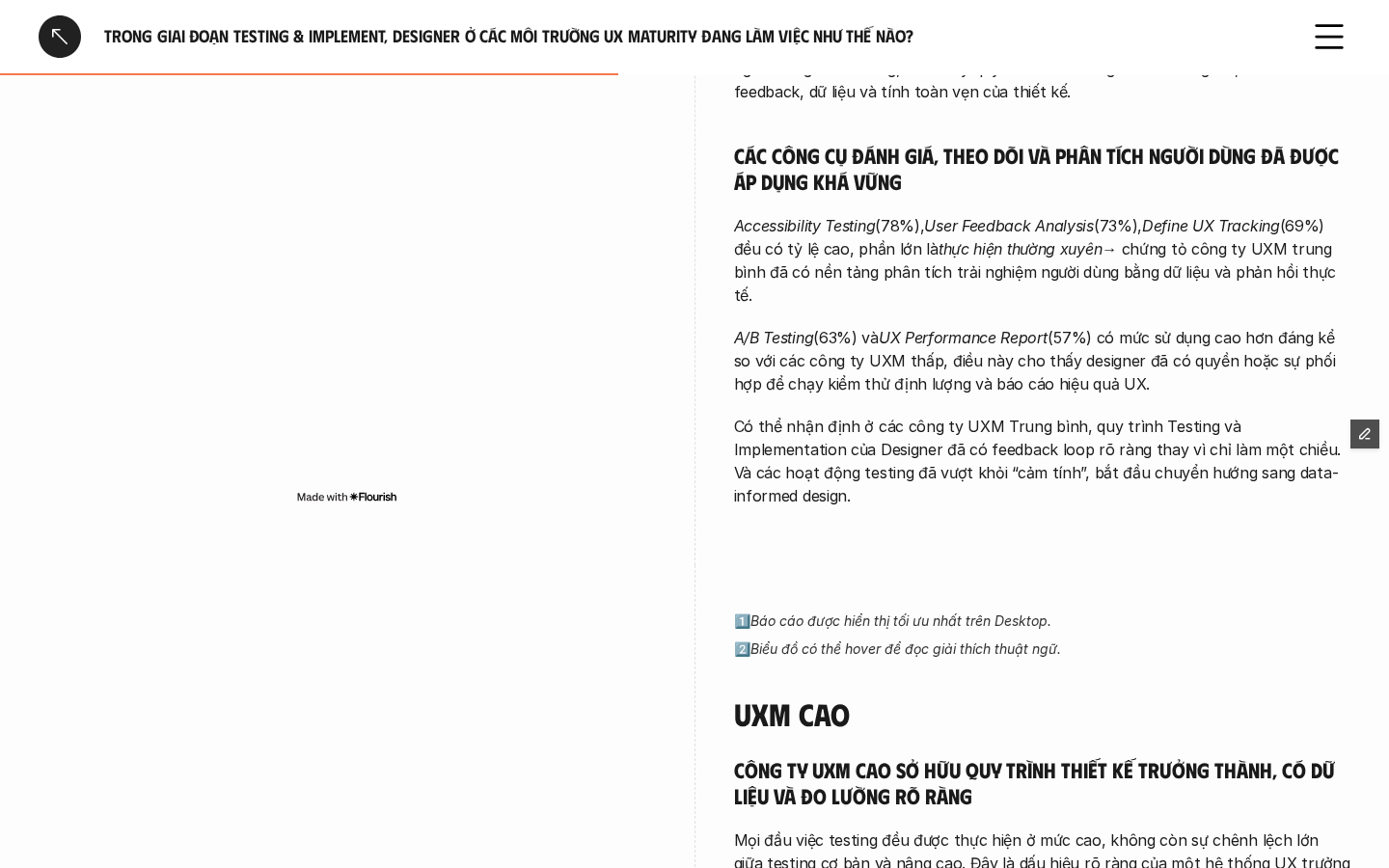
scroll to position [2952, 0]
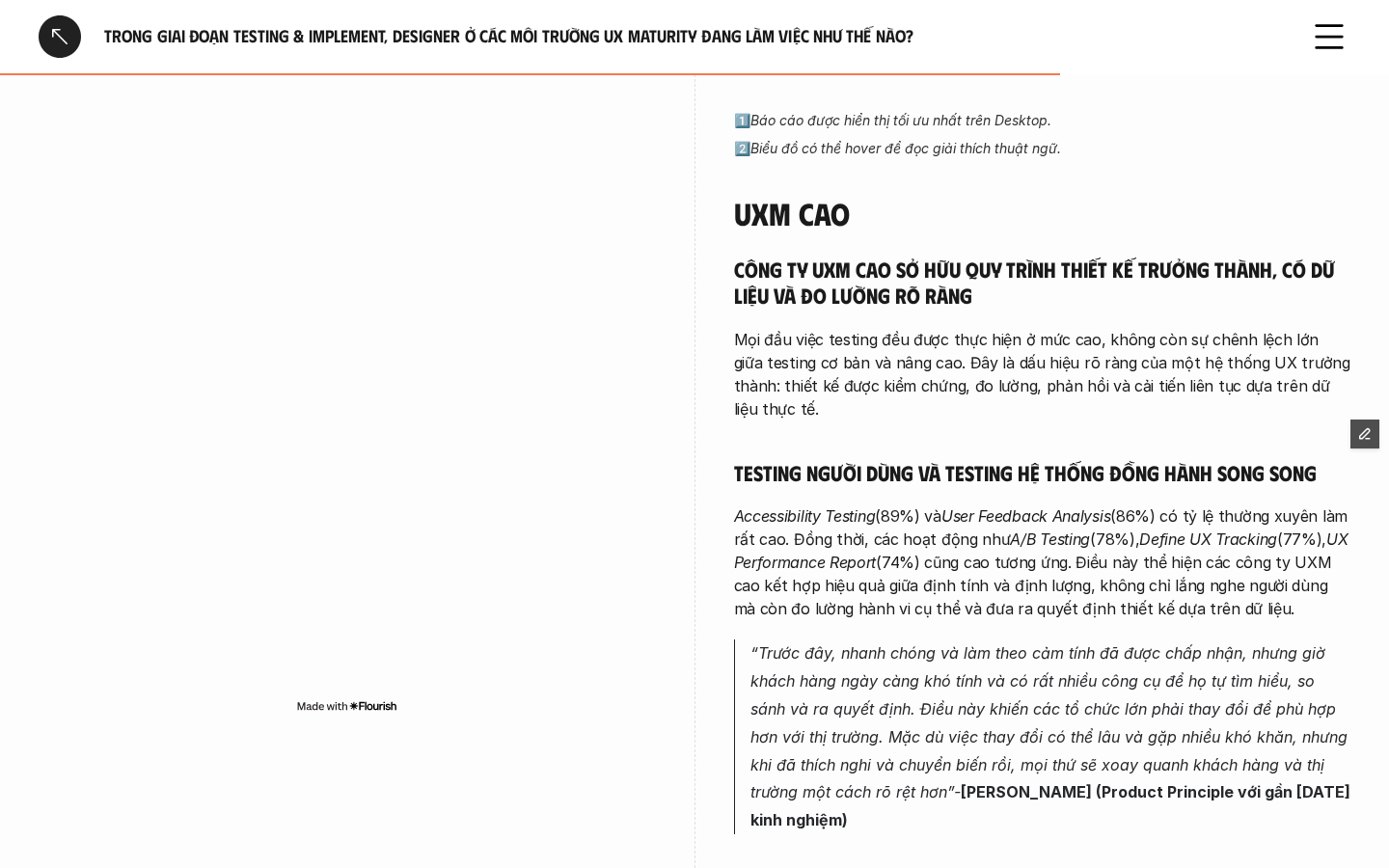
click at [48, 45] on div at bounding box center [59, 36] width 42 height 42
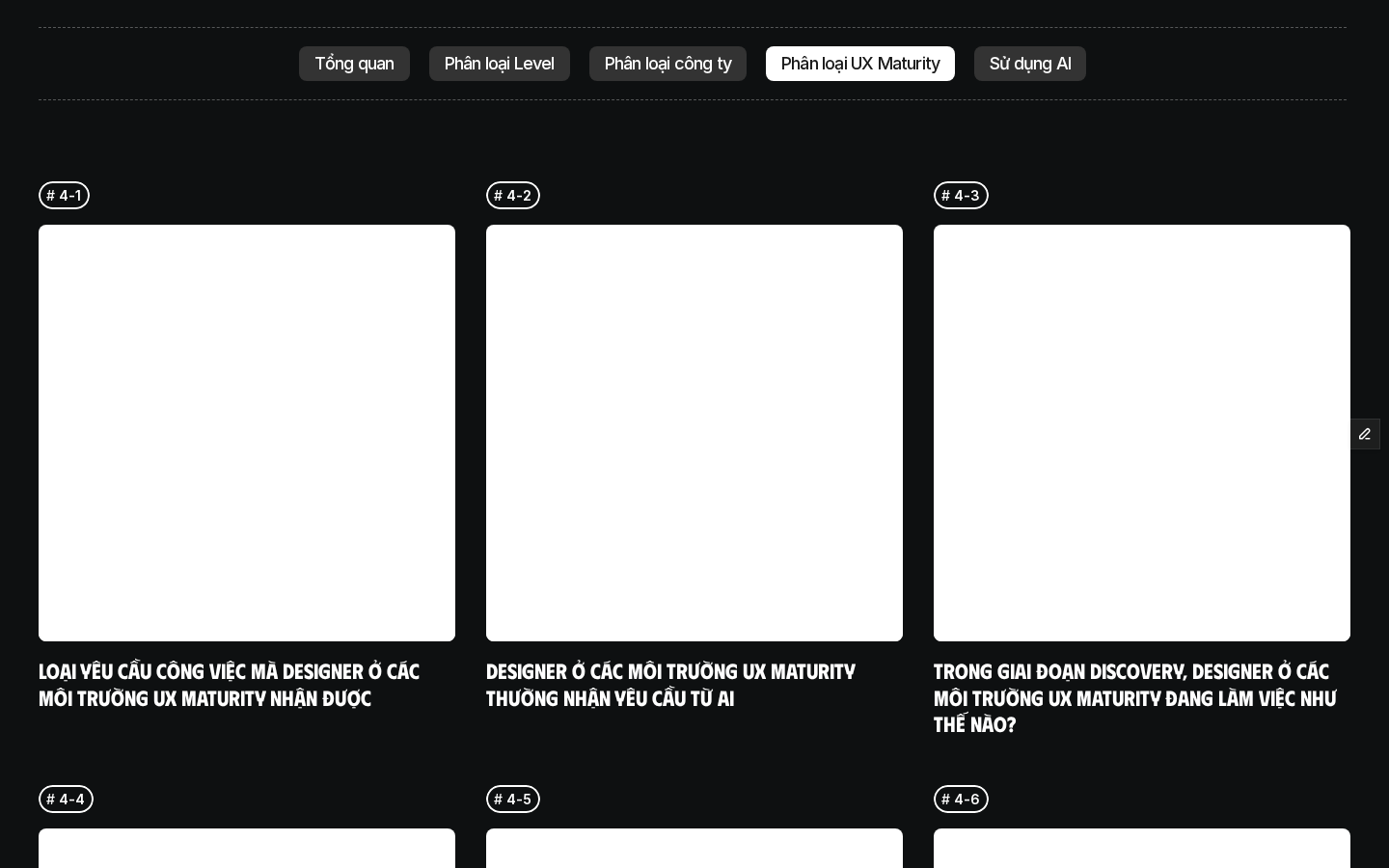
click at [675, 46] on div "Phân loại công ty" at bounding box center [668, 63] width 158 height 34
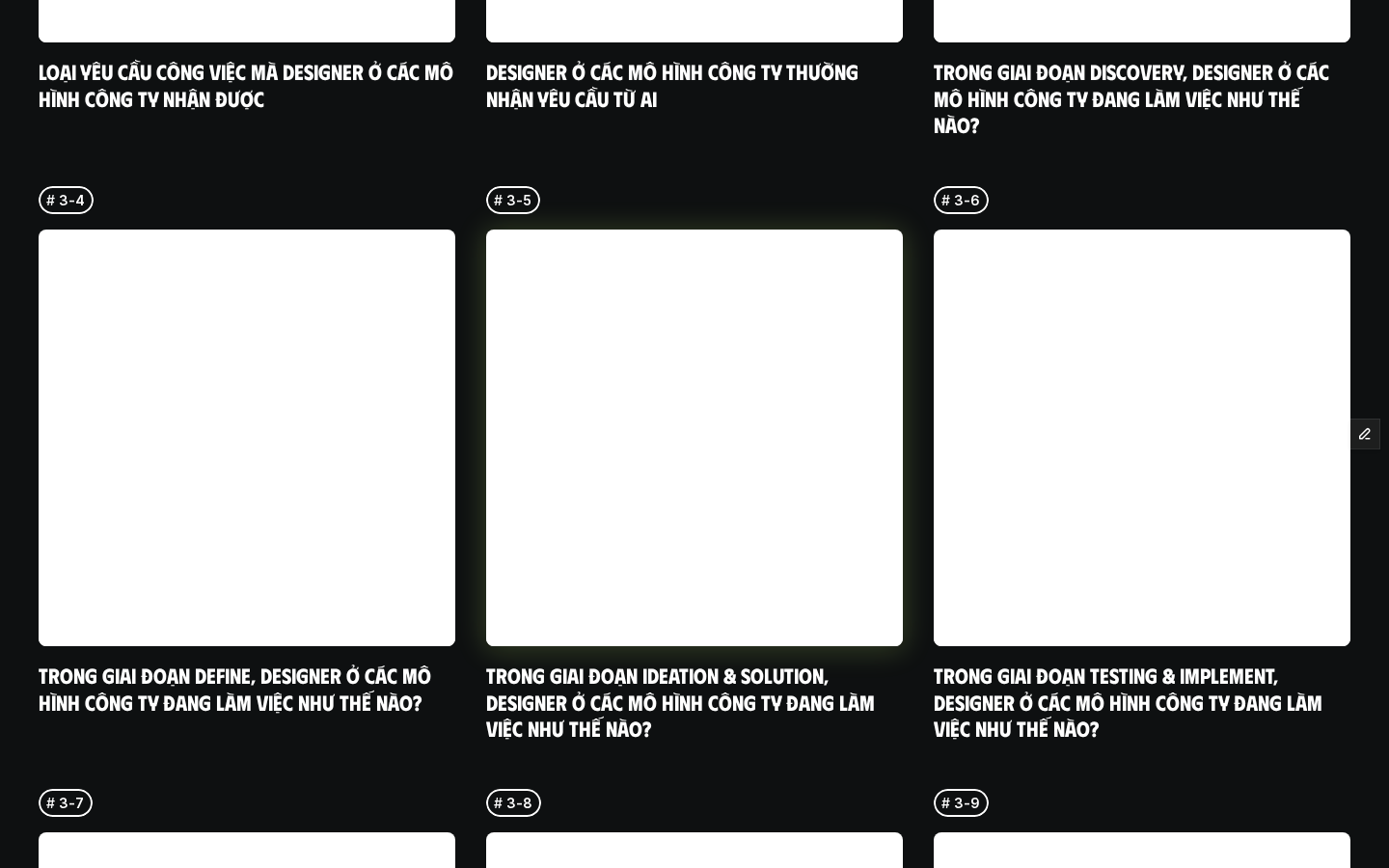
scroll to position [5608, 0]
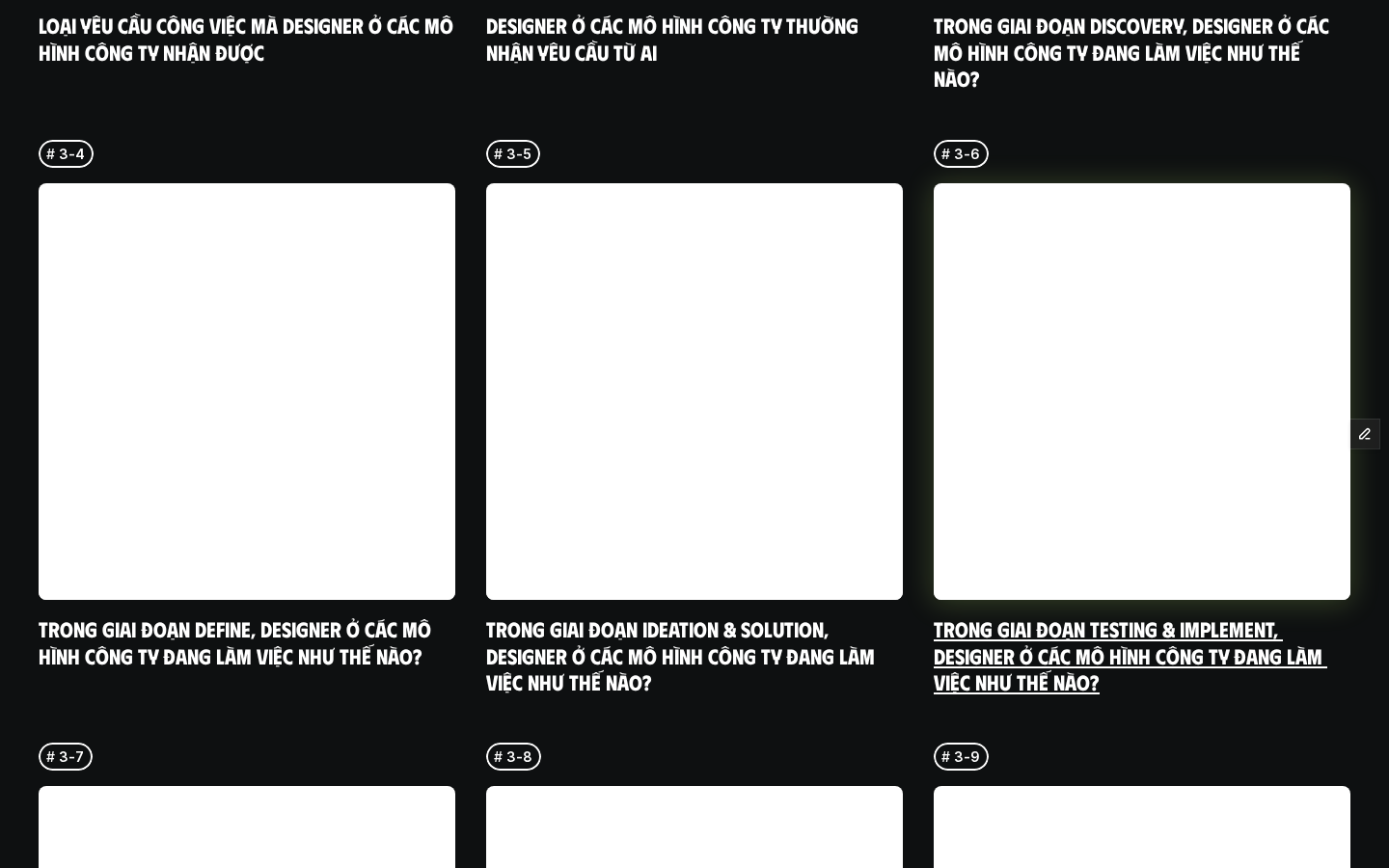
click at [1007, 615] on link "Trong giai đoạn Testing & Implement, designer ở các mô hình công ty đang làm vi…" at bounding box center [1131, 654] width 394 height 79
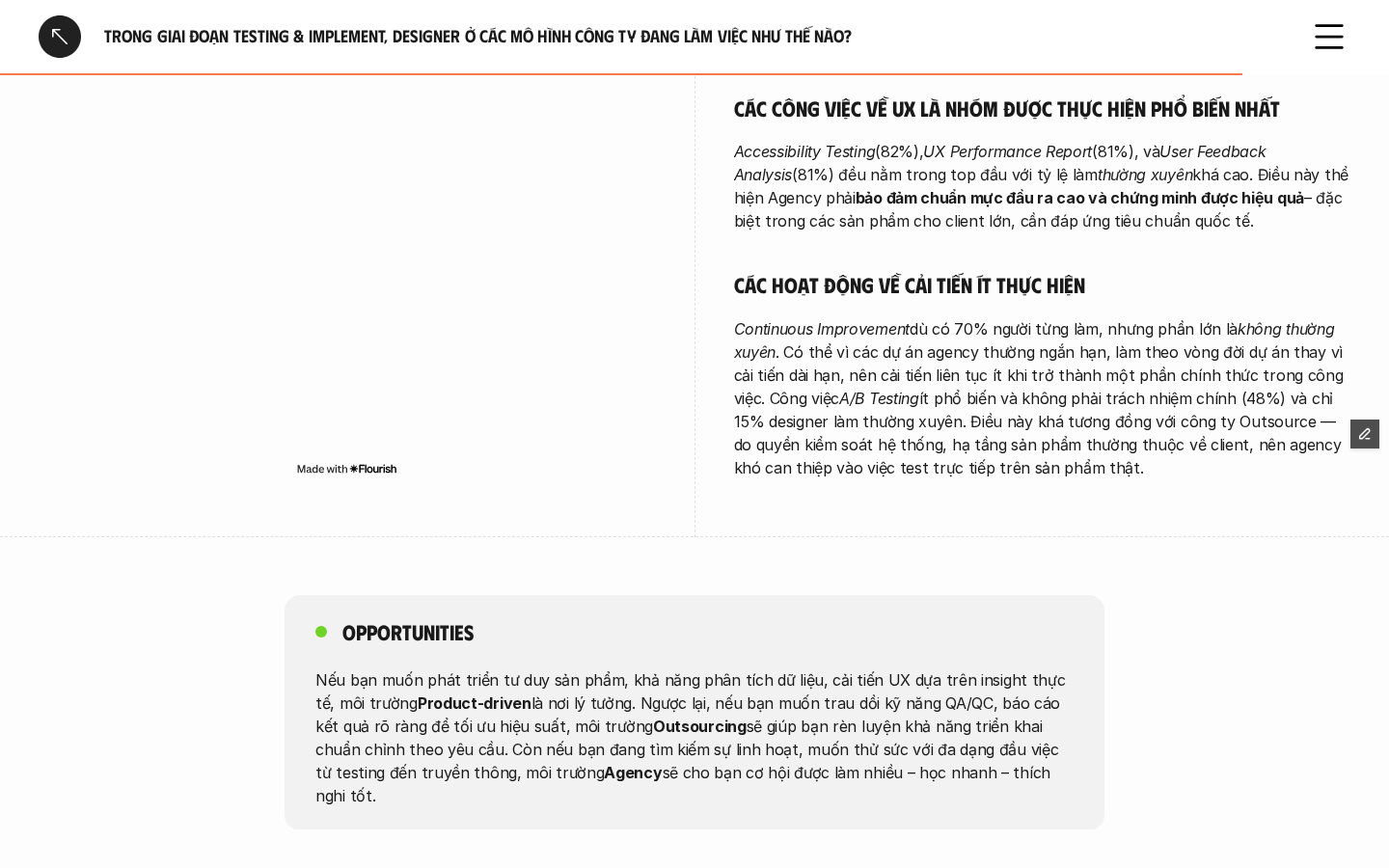
scroll to position [3815, 0]
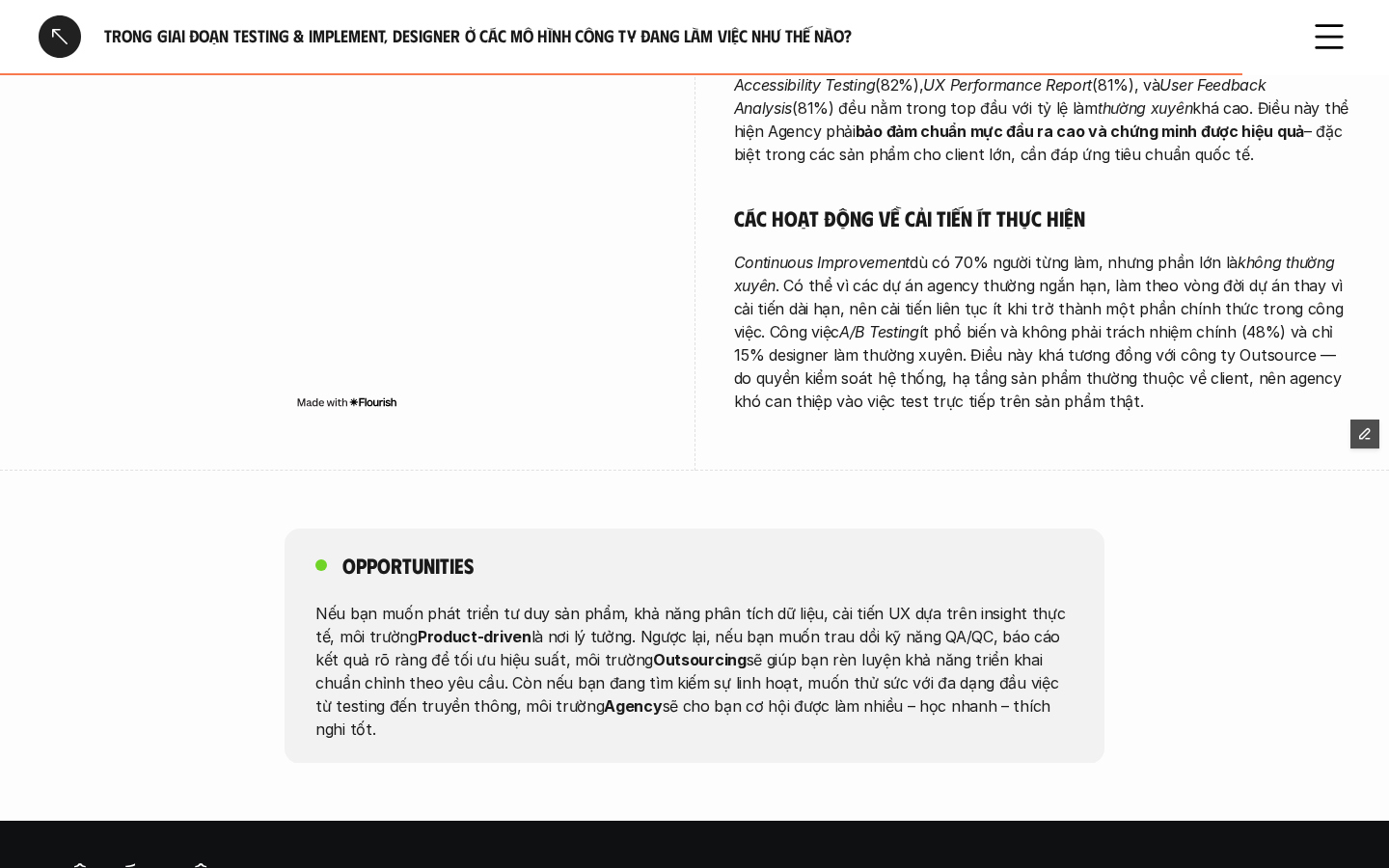
click at [56, 34] on div at bounding box center [59, 36] width 42 height 42
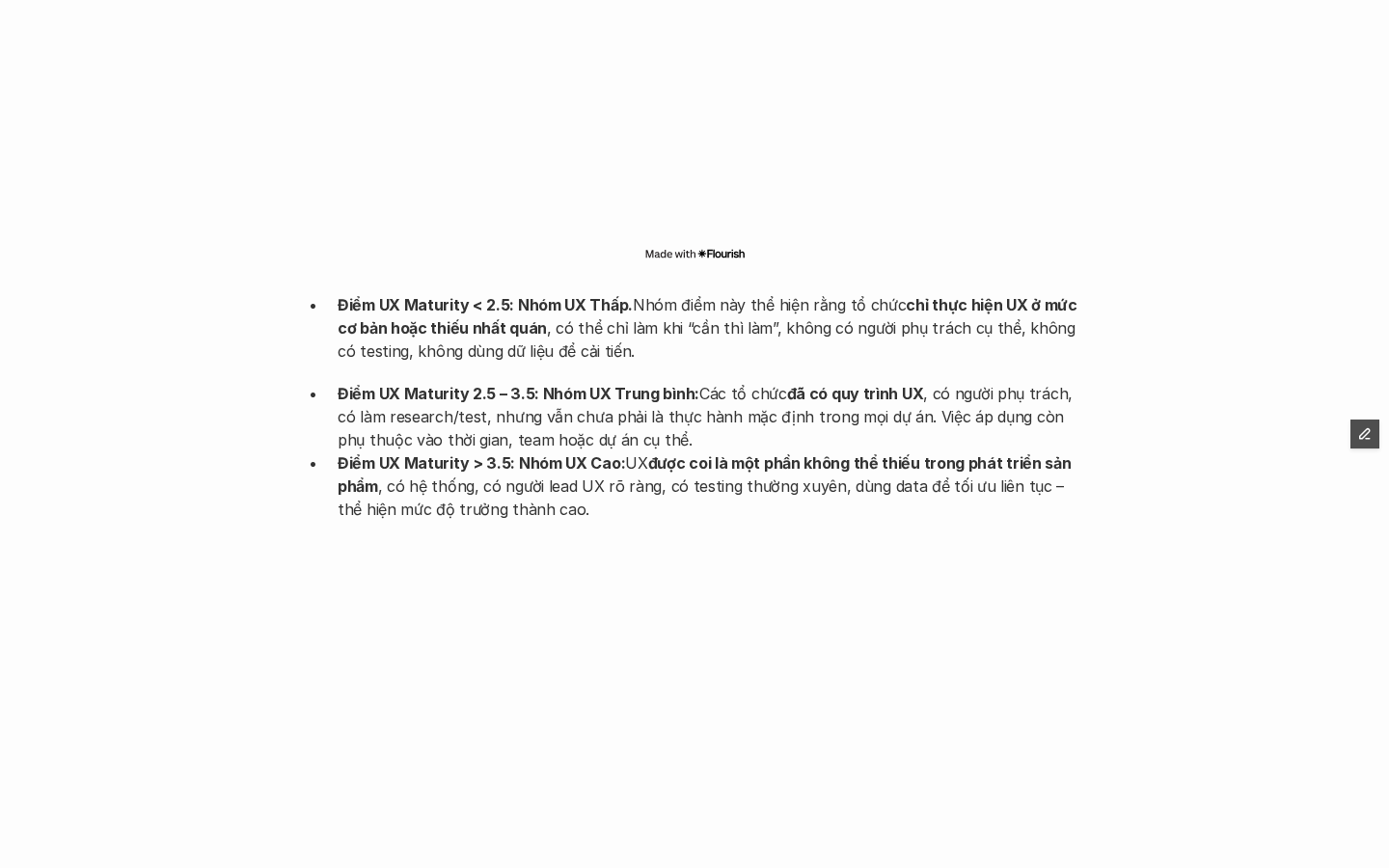
scroll to position [4962, 0]
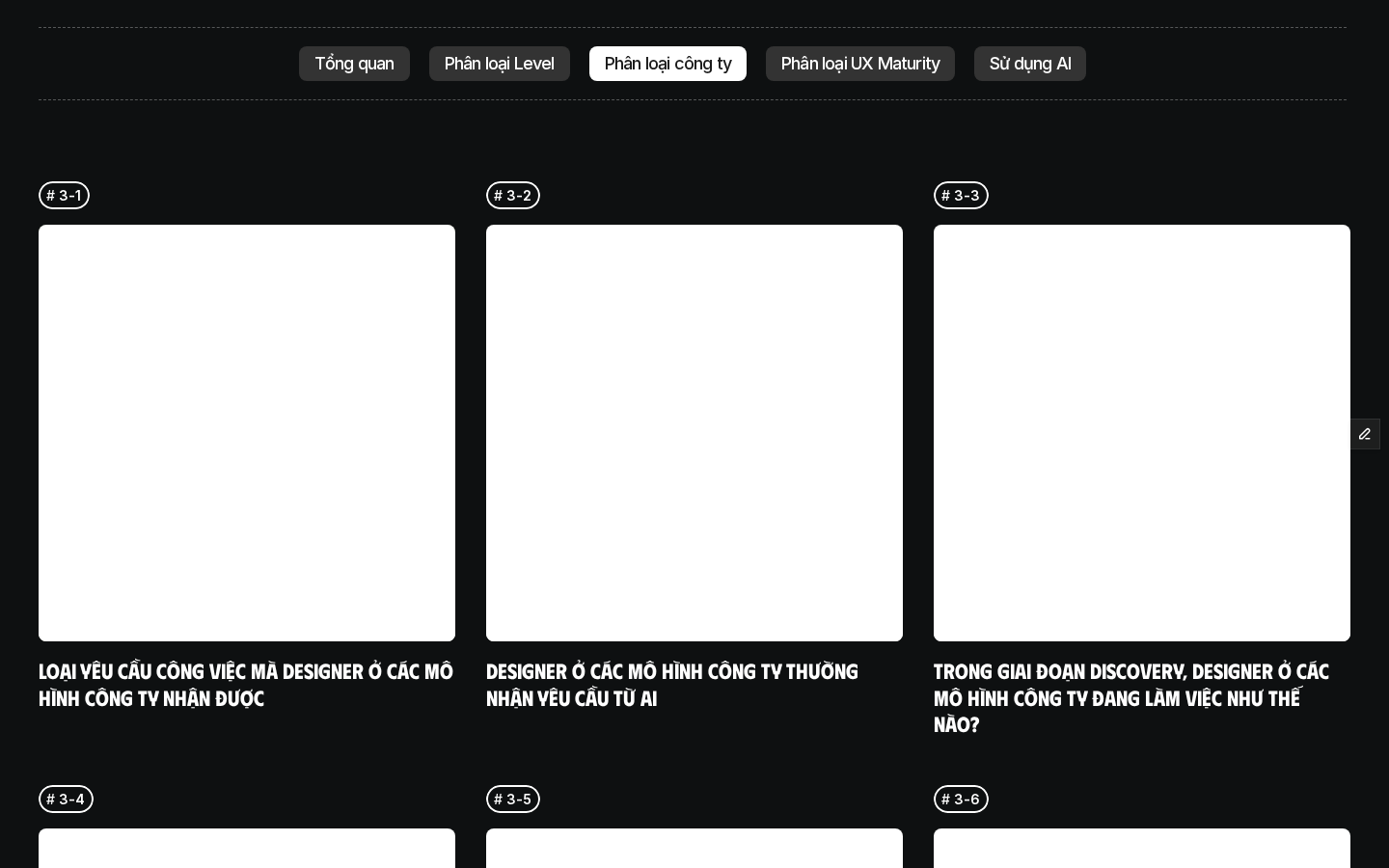
click at [324, 46] on div "Tổng quan" at bounding box center [354, 63] width 111 height 34
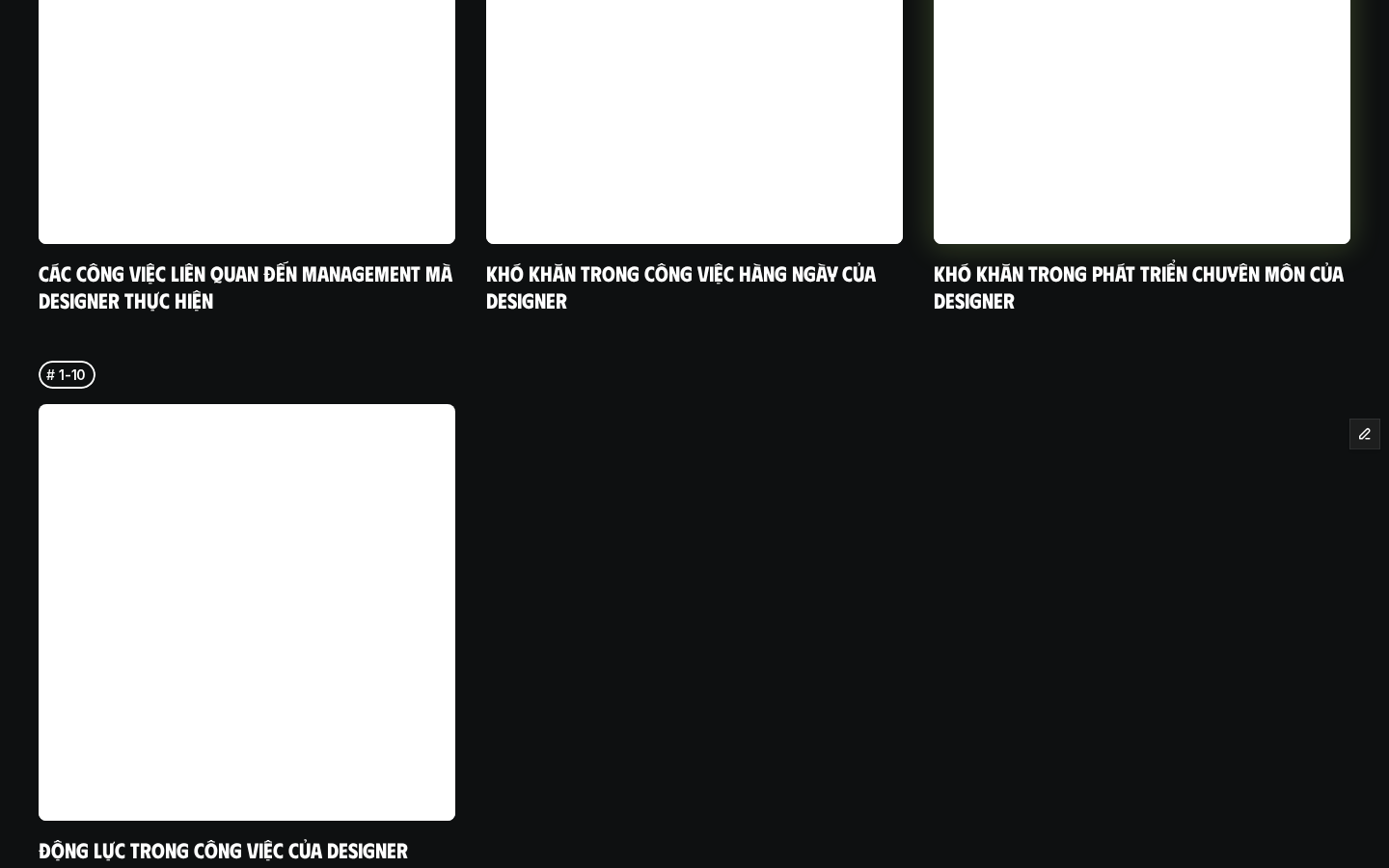
scroll to position [6542, 0]
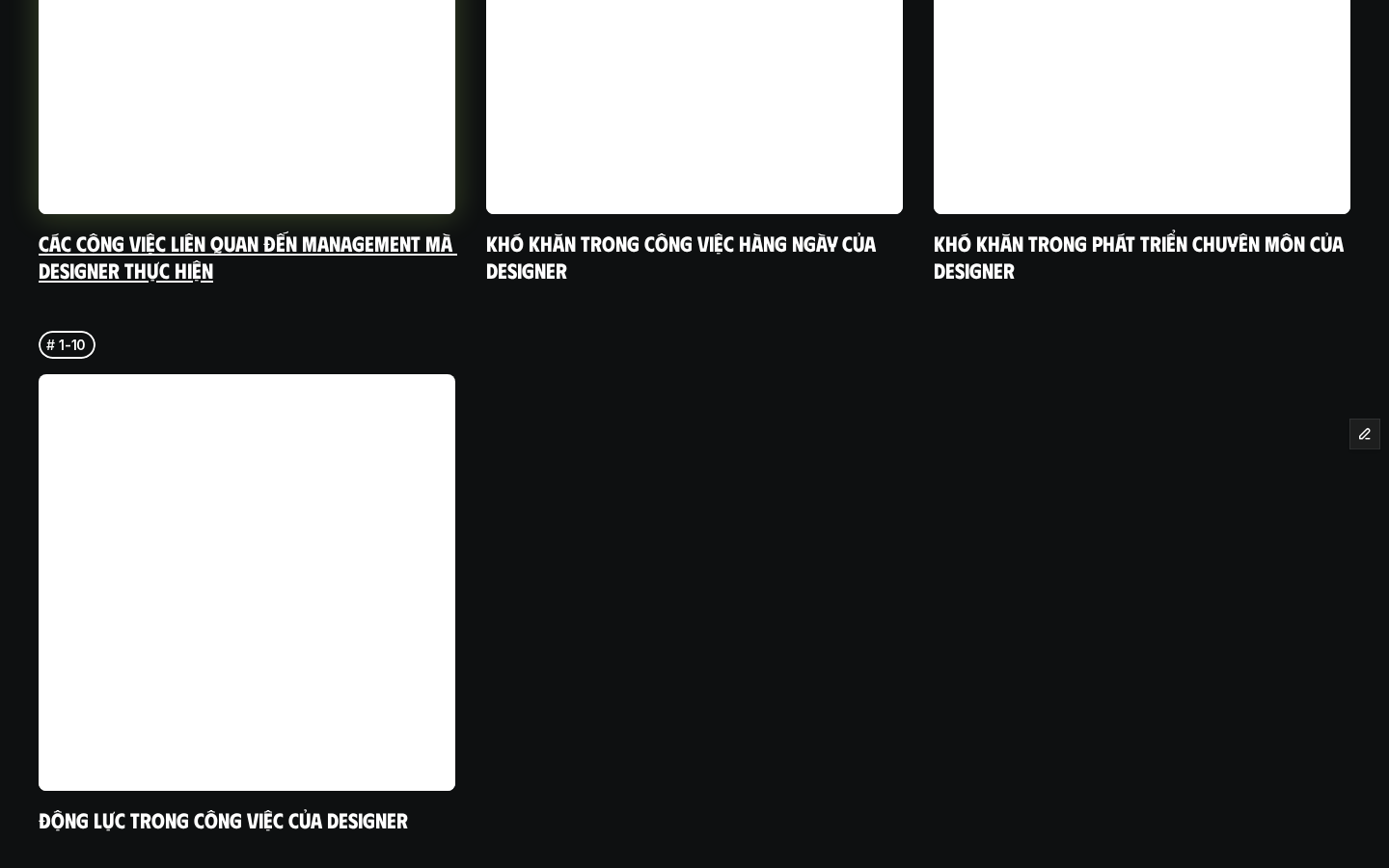
click at [386, 229] on link "Các công việc liên quan đến Management mà designer thực hiện" at bounding box center [247, 256] width 418 height 53
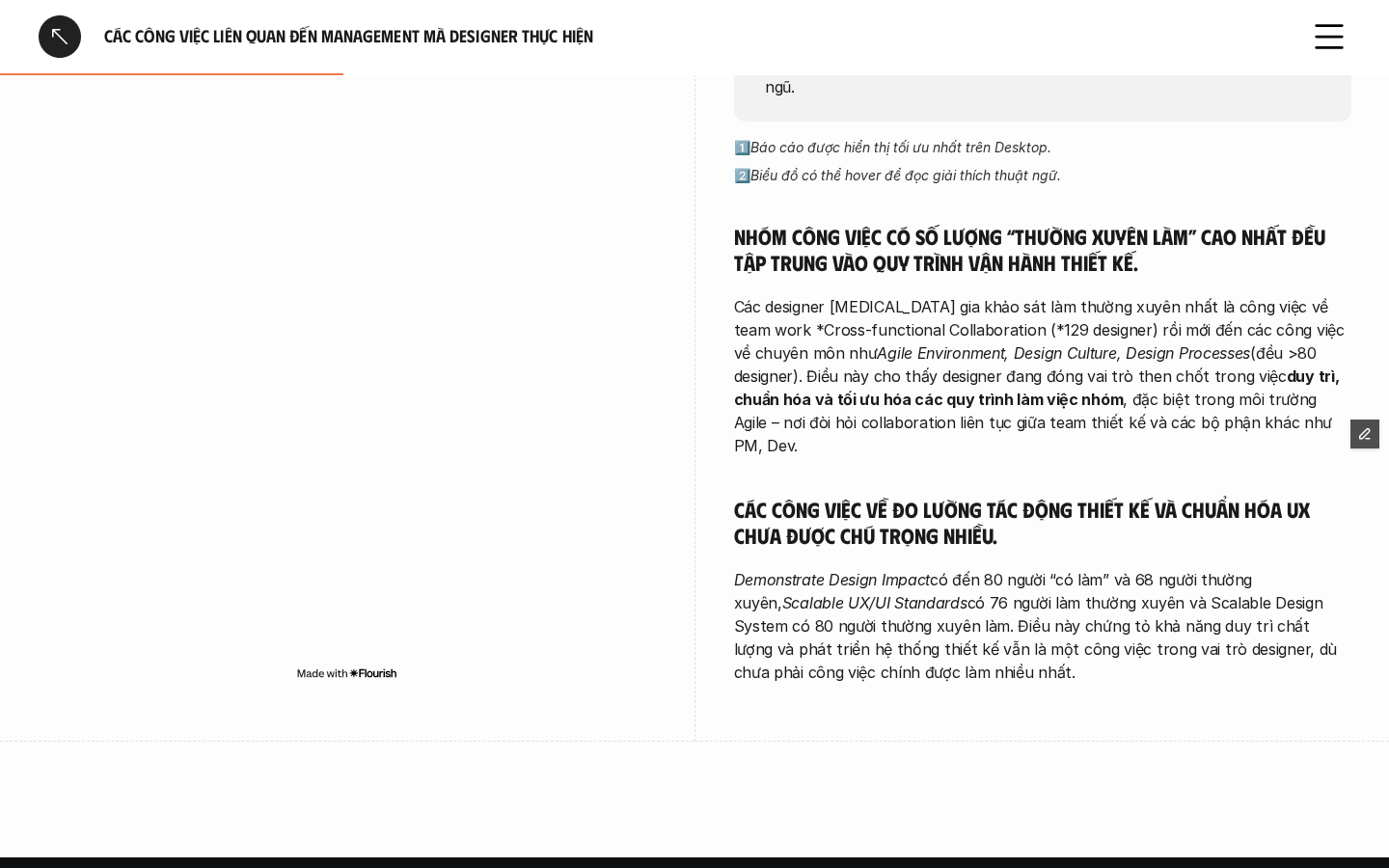
scroll to position [363, 0]
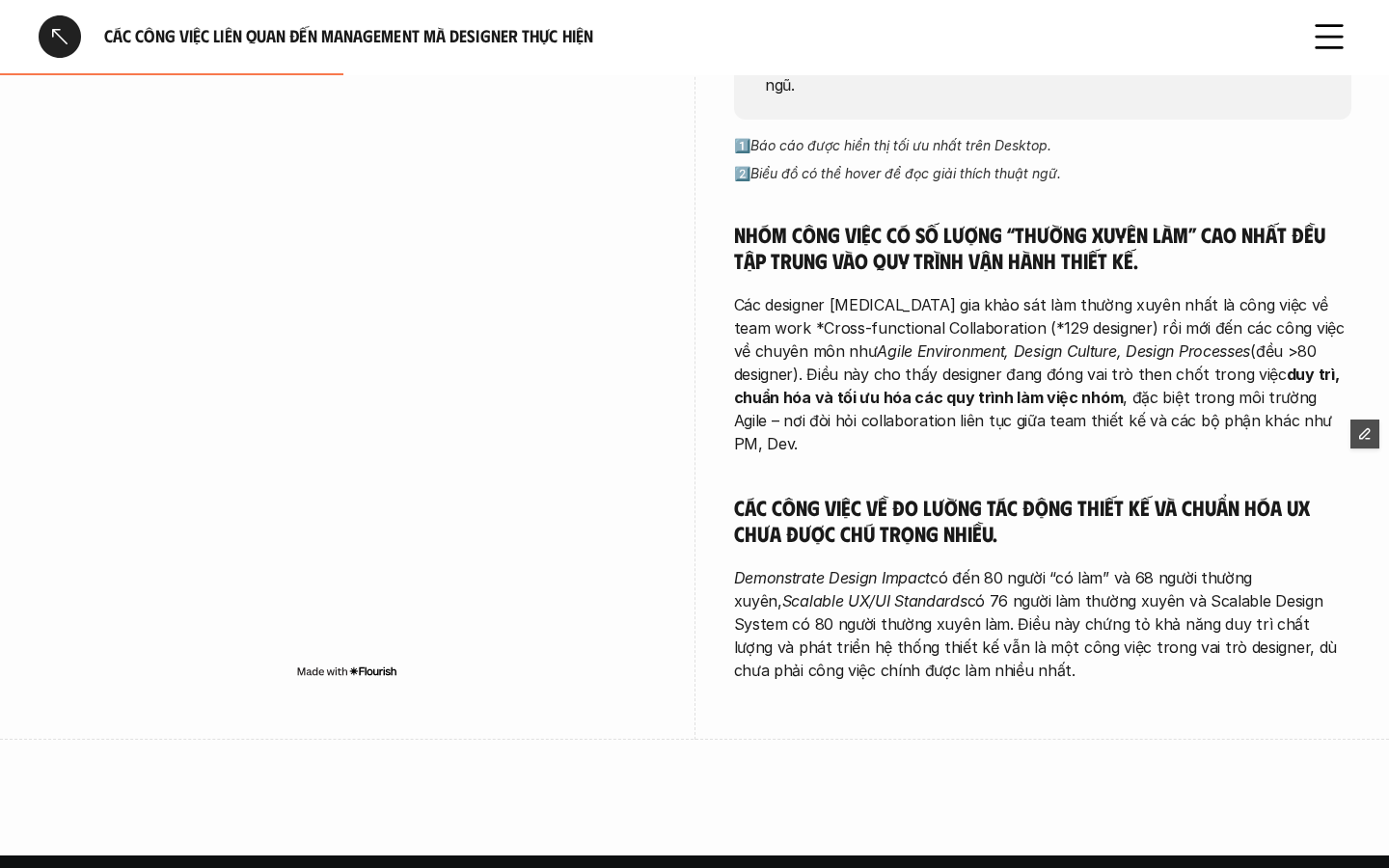
click at [327, 663] on img at bounding box center [347, 671] width 101 height 16
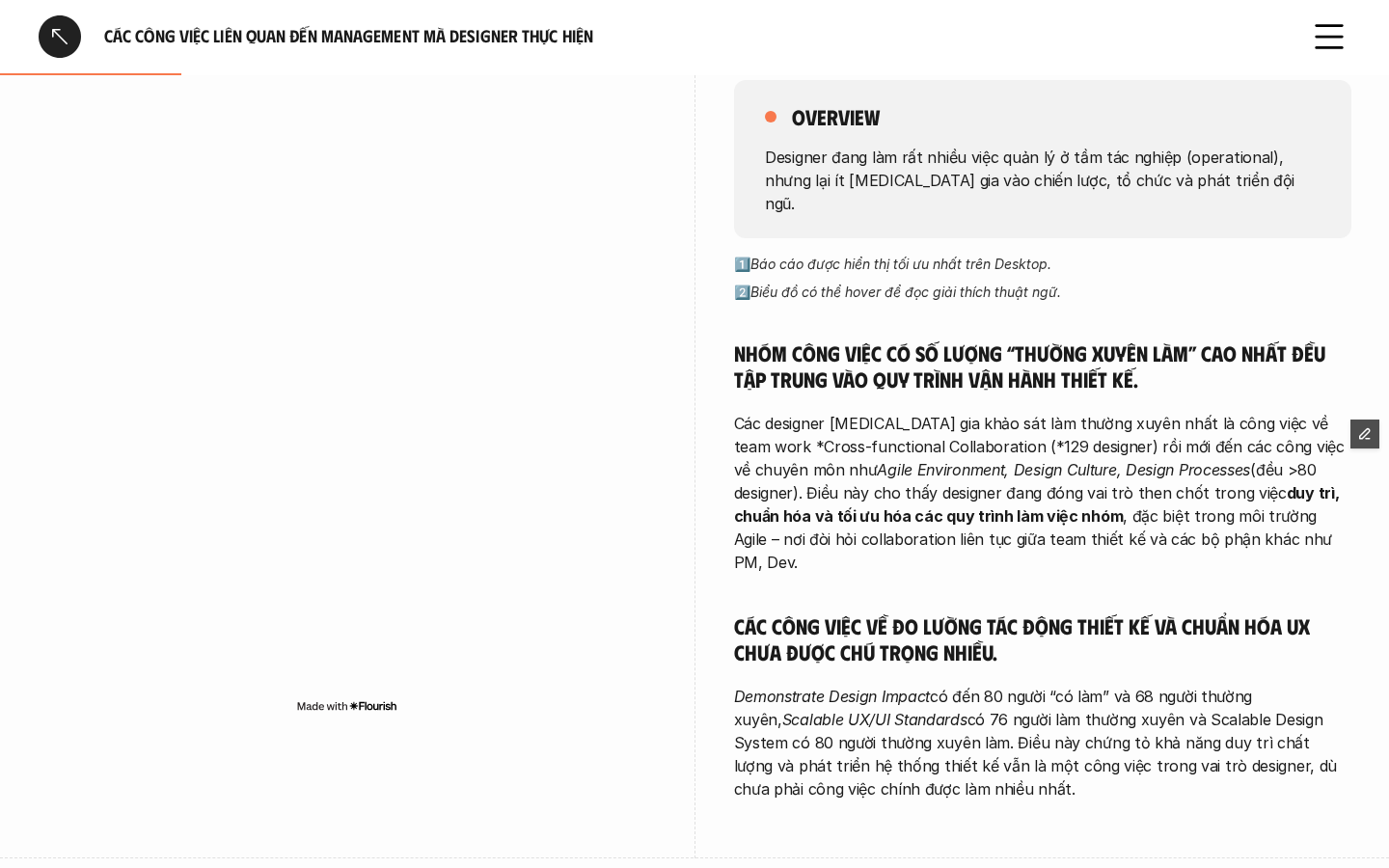
scroll to position [236, 0]
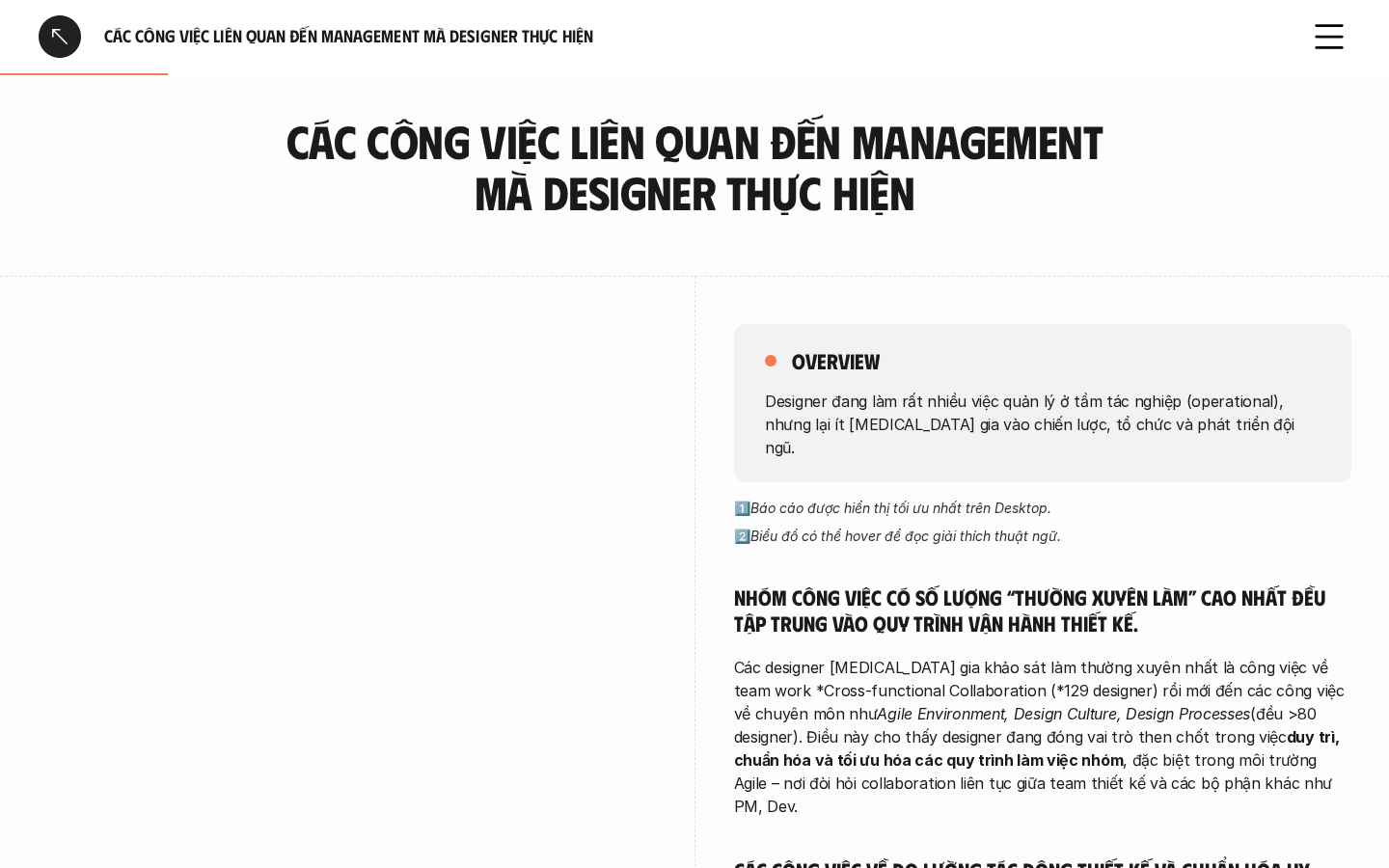
scroll to position [236, 0]
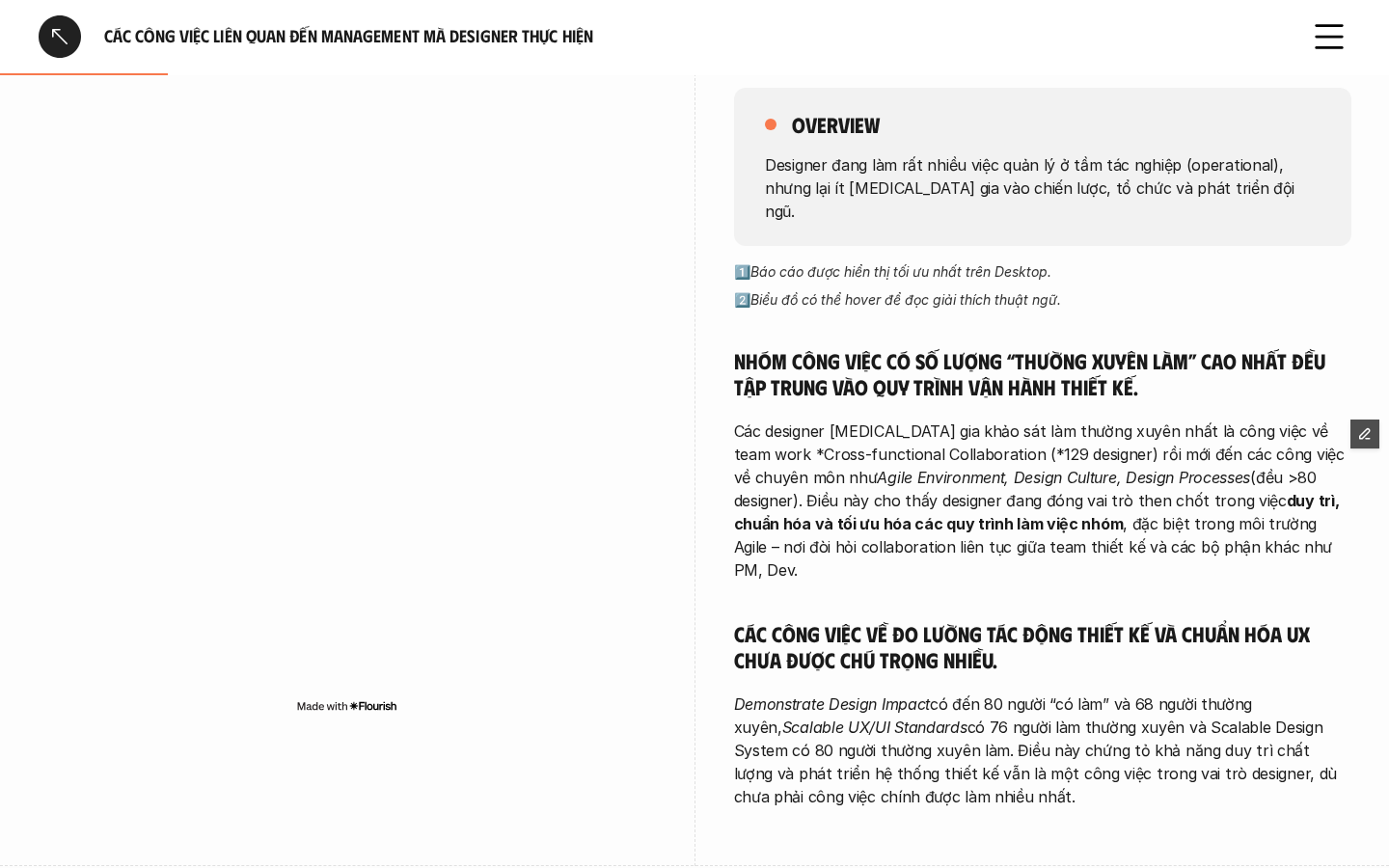
click at [63, 43] on div at bounding box center [59, 36] width 42 height 42
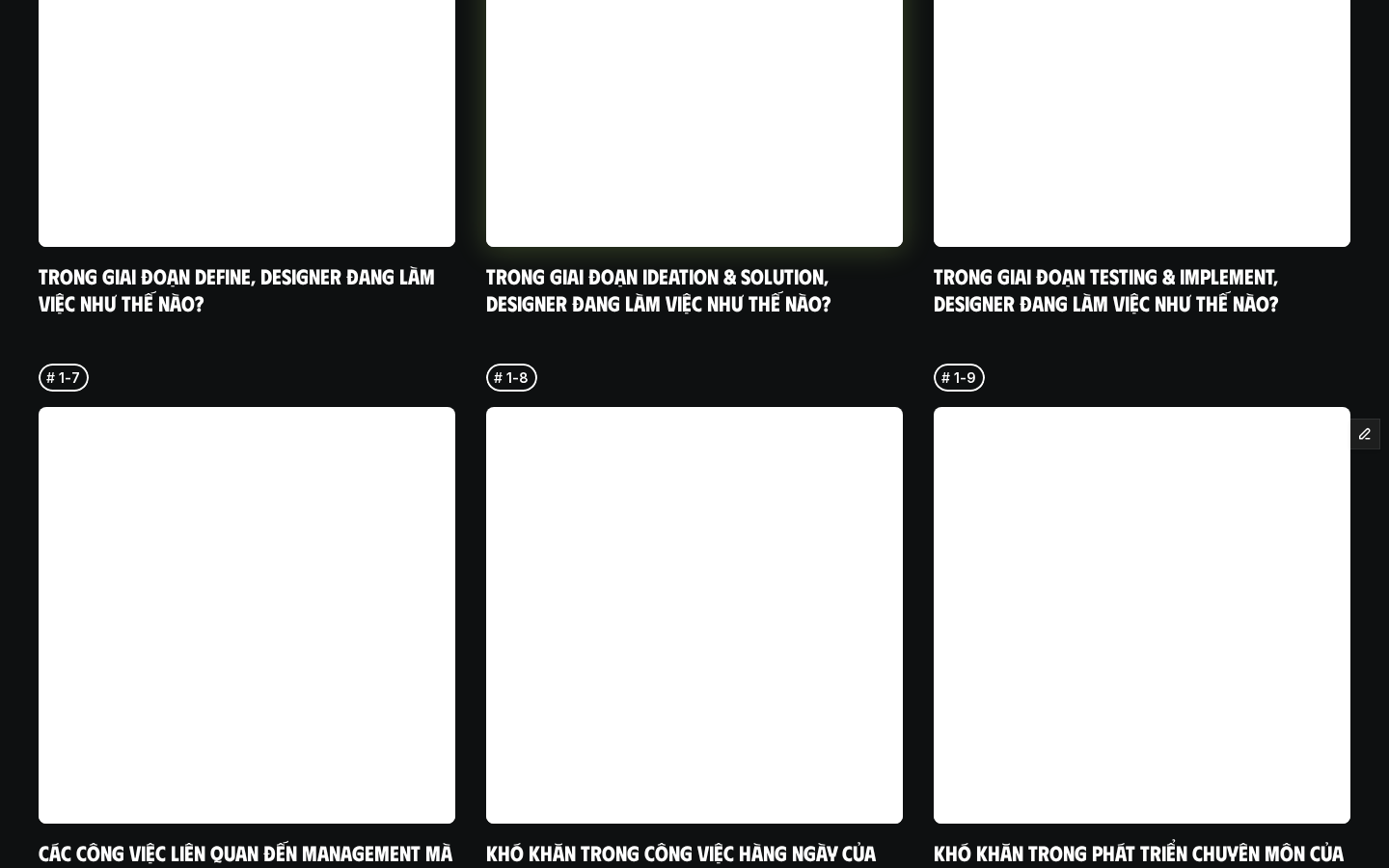
scroll to position [6513, 0]
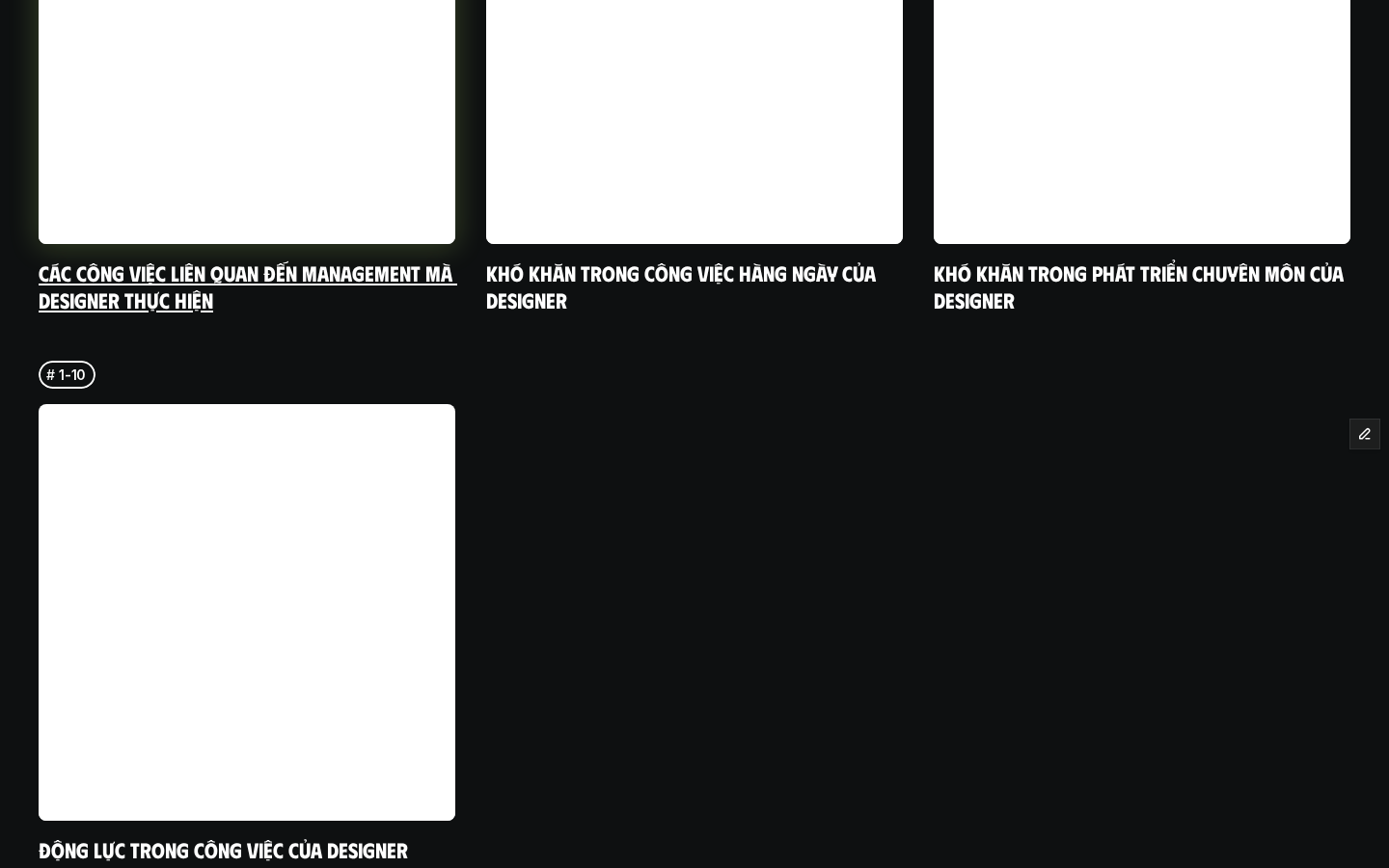
click at [170, 260] on link "Các công việc liên quan đến Management mà designer thực hiện" at bounding box center [247, 286] width 418 height 53
